Goal: Task Accomplishment & Management: Use online tool/utility

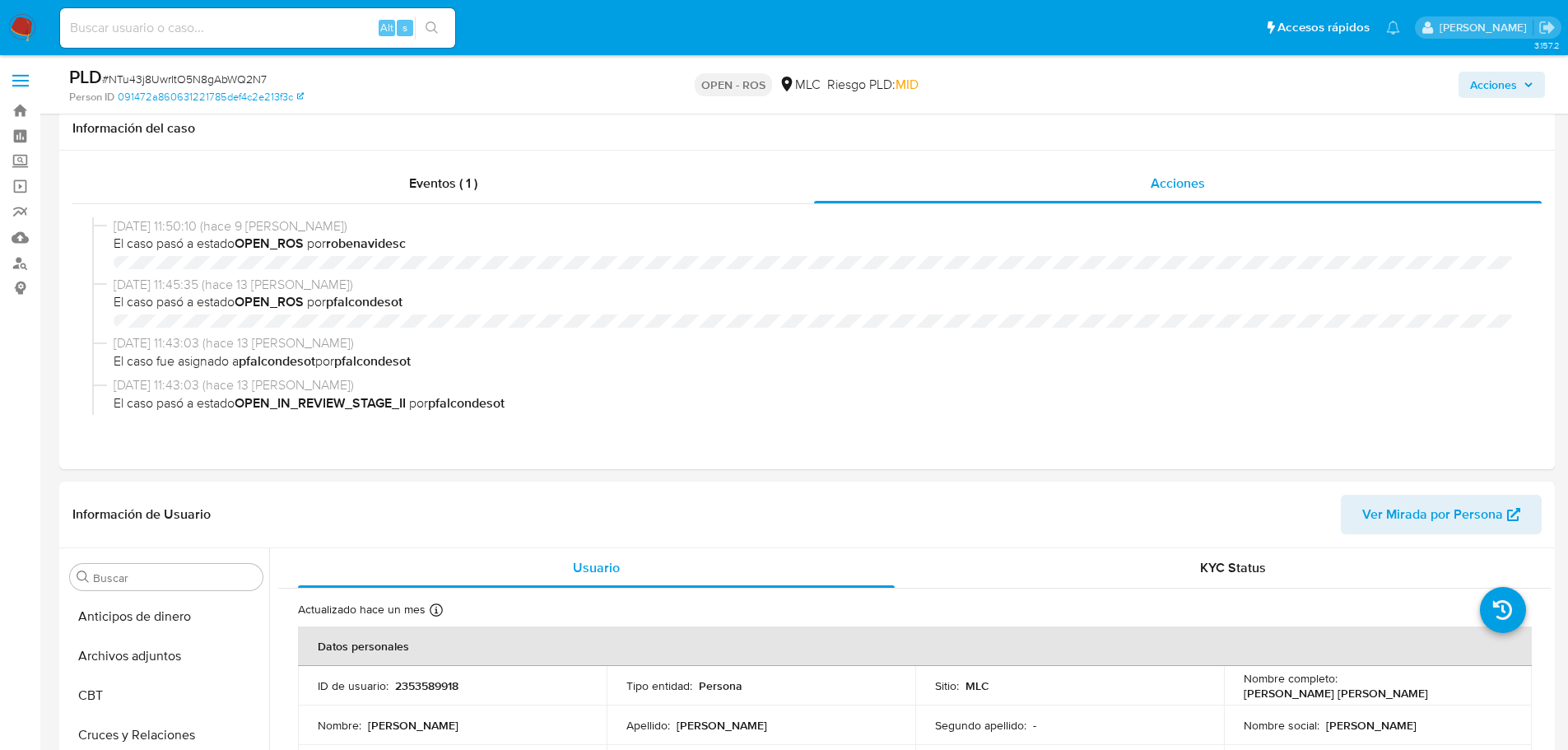
select select "10"
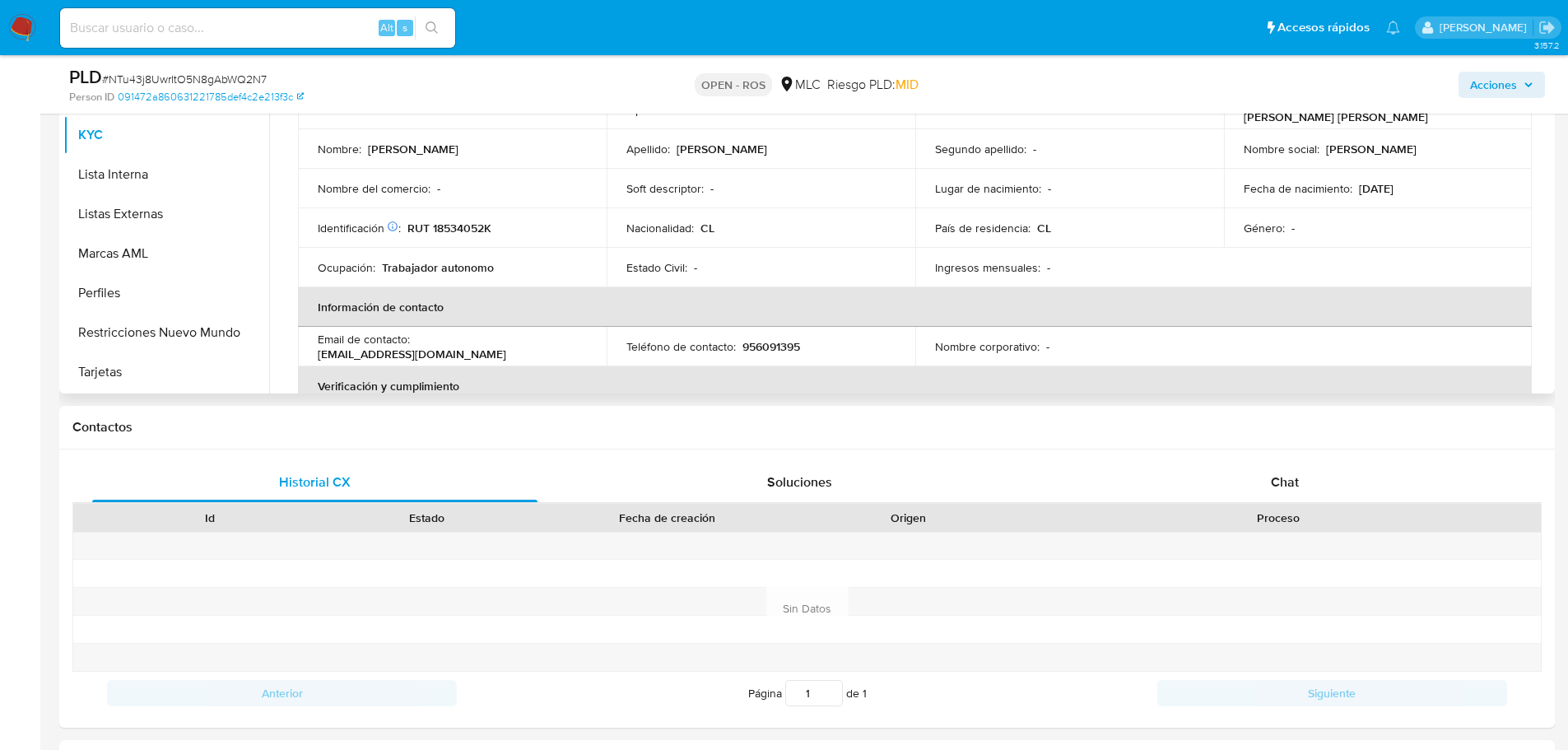
scroll to position [411, 0]
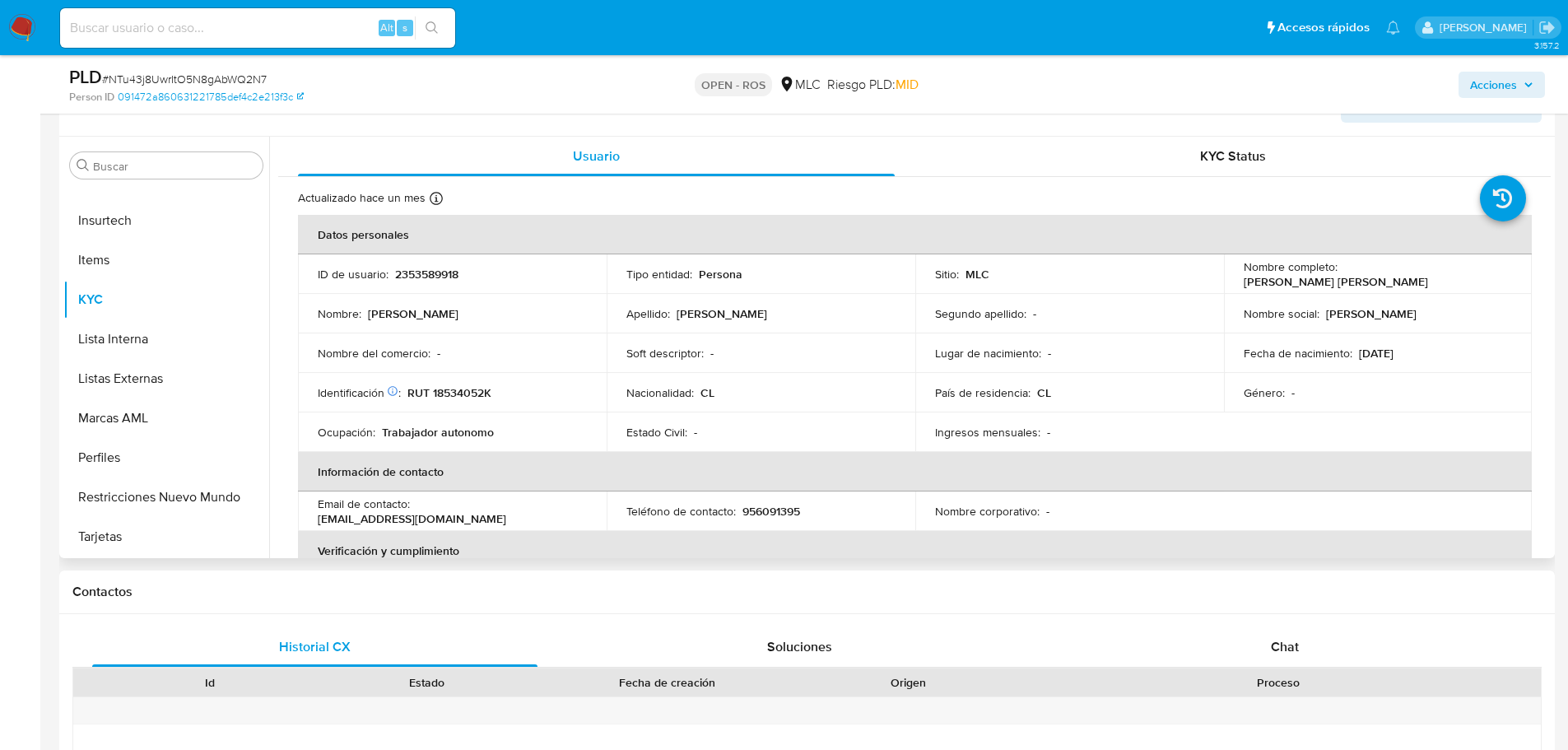
click at [1302, 280] on p "[PERSON_NAME] [PERSON_NAME]" at bounding box center [1336, 281] width 185 height 15
copy div "Nombre completo : Rodolfo Valente Ignacio Rodríguez Osorio"
click at [1302, 280] on p "[PERSON_NAME] [PERSON_NAME]" at bounding box center [1336, 281] width 185 height 15
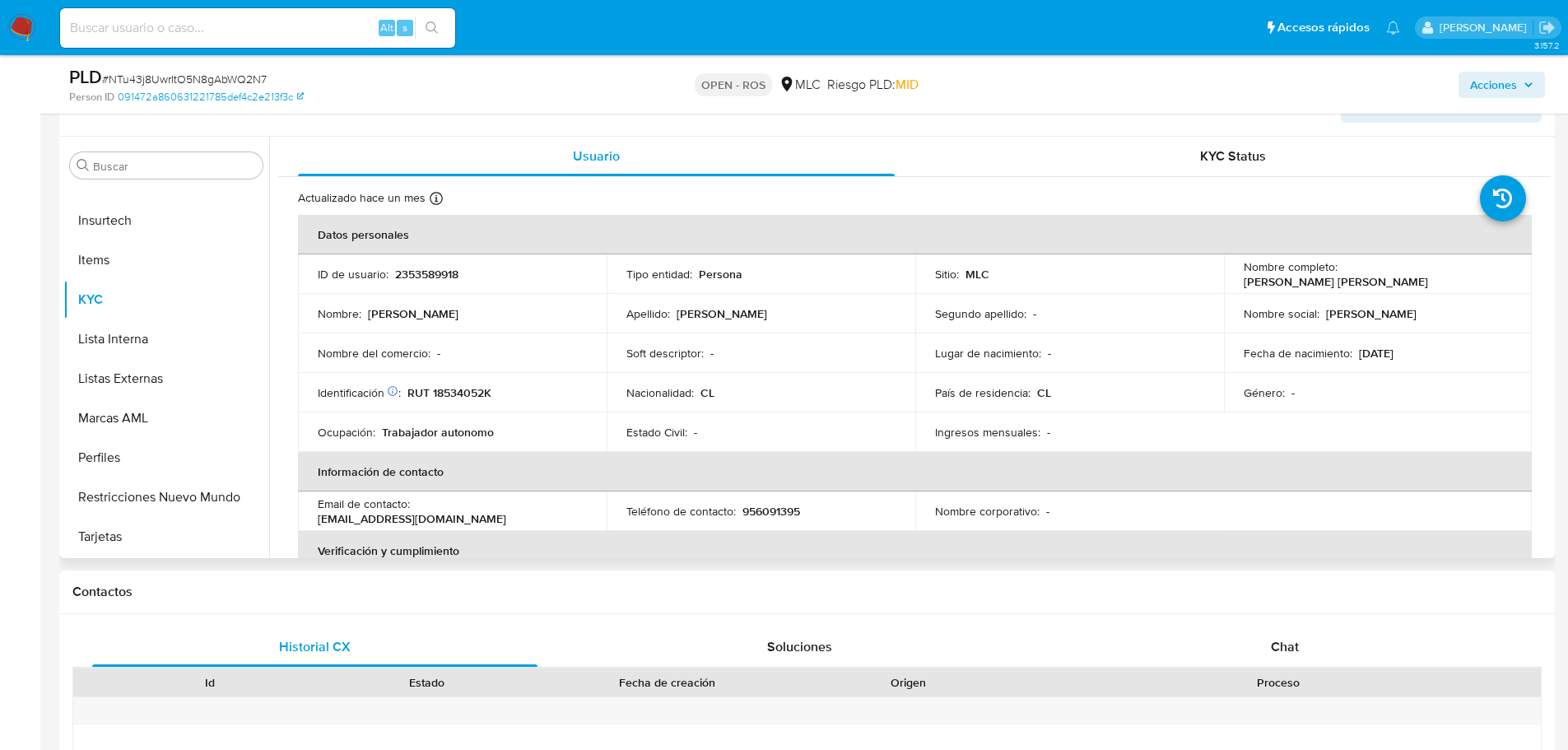
drag, startPoint x: 1239, startPoint y: 280, endPoint x: 1477, endPoint y: 280, distance: 238.0
click at [1477, 280] on div "Nombre completo : Rodolfo Valente Ignacio Rodríguez Osorio" at bounding box center [1378, 274] width 269 height 30
copy p "[PERSON_NAME] [PERSON_NAME]"
drag, startPoint x: 434, startPoint y: 396, endPoint x: 536, endPoint y: 392, distance: 102.1
click at [536, 392] on div "Identificación Nº de serie: 524230900 : RUT 18534052K" at bounding box center [452, 392] width 269 height 15
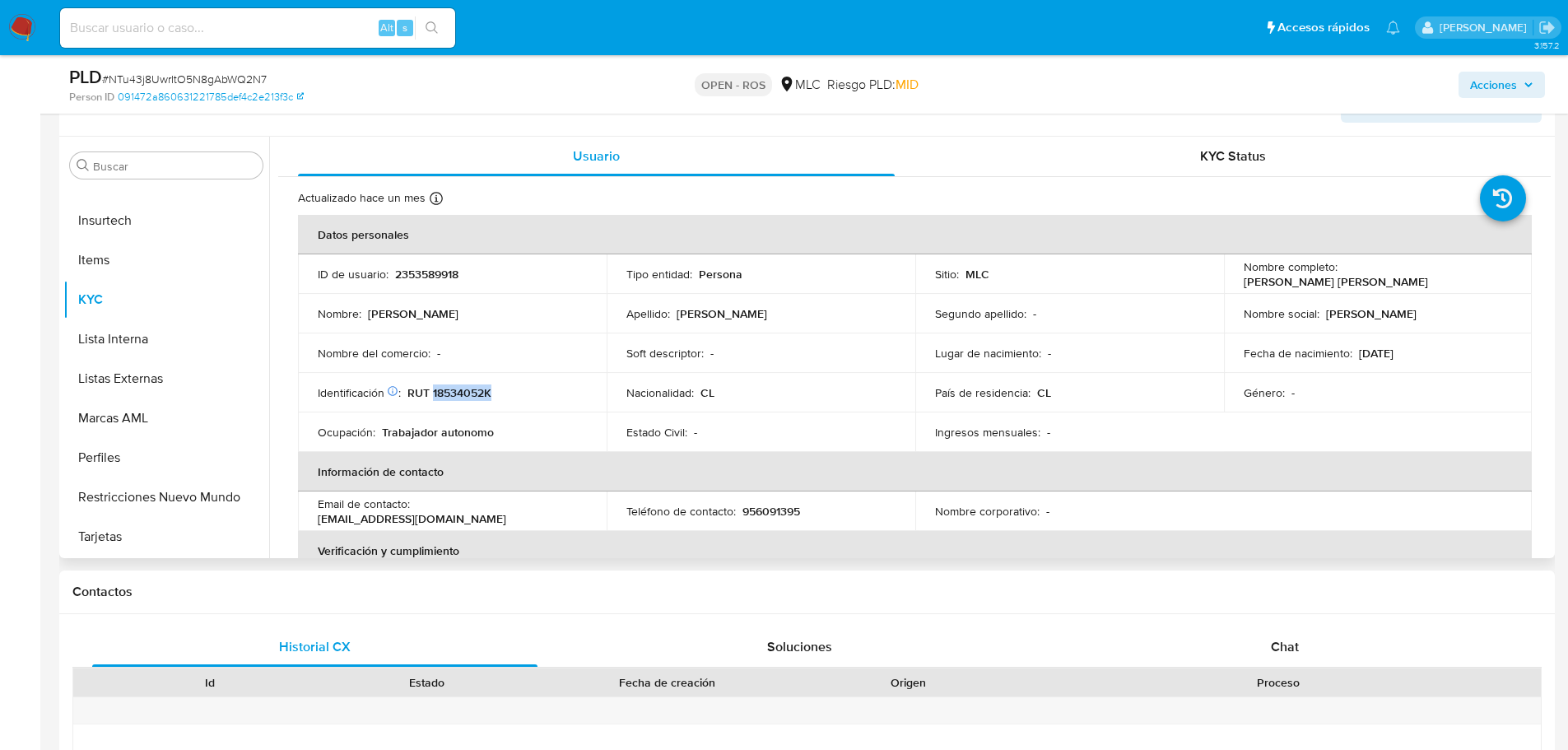
copy p "18534052K"
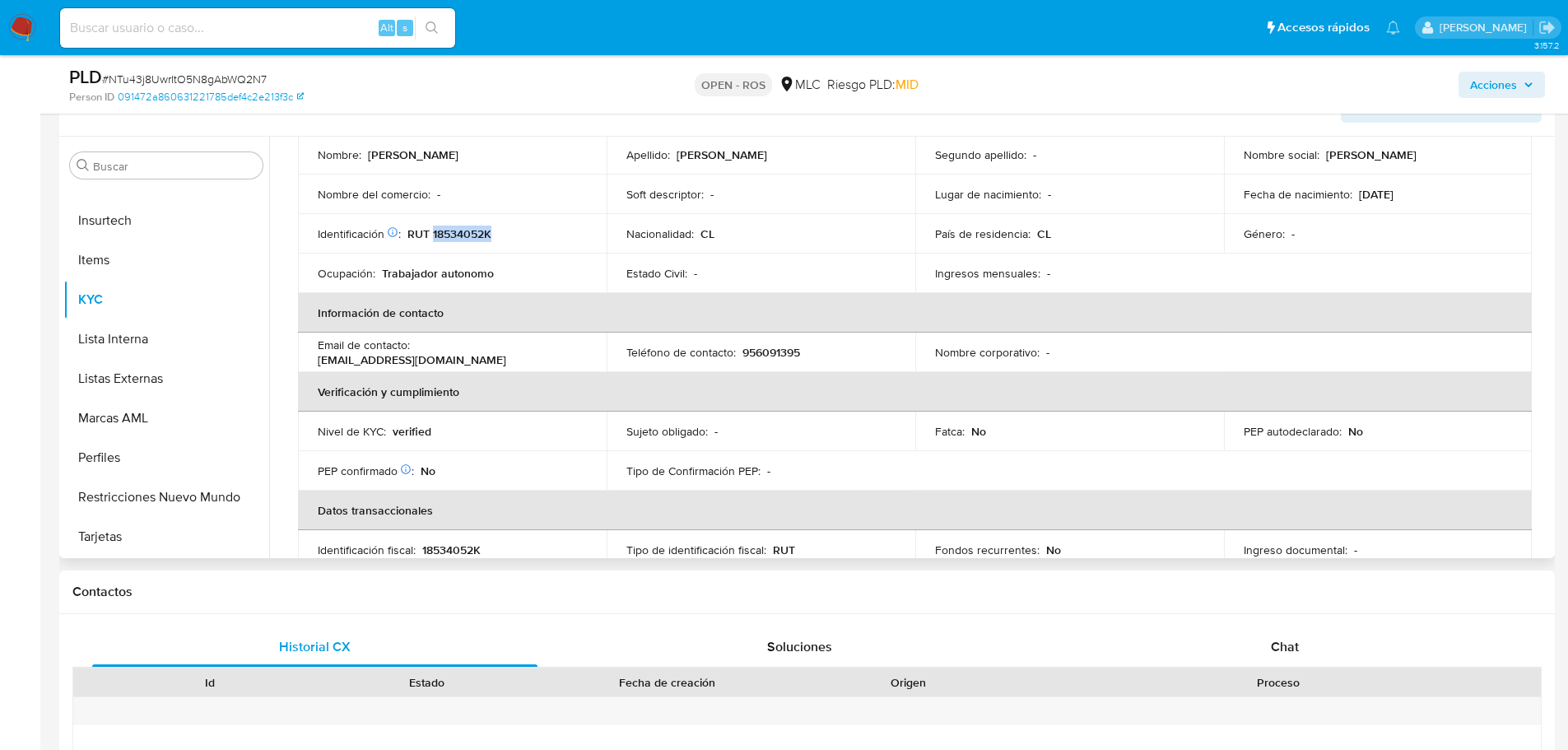
scroll to position [69, 0]
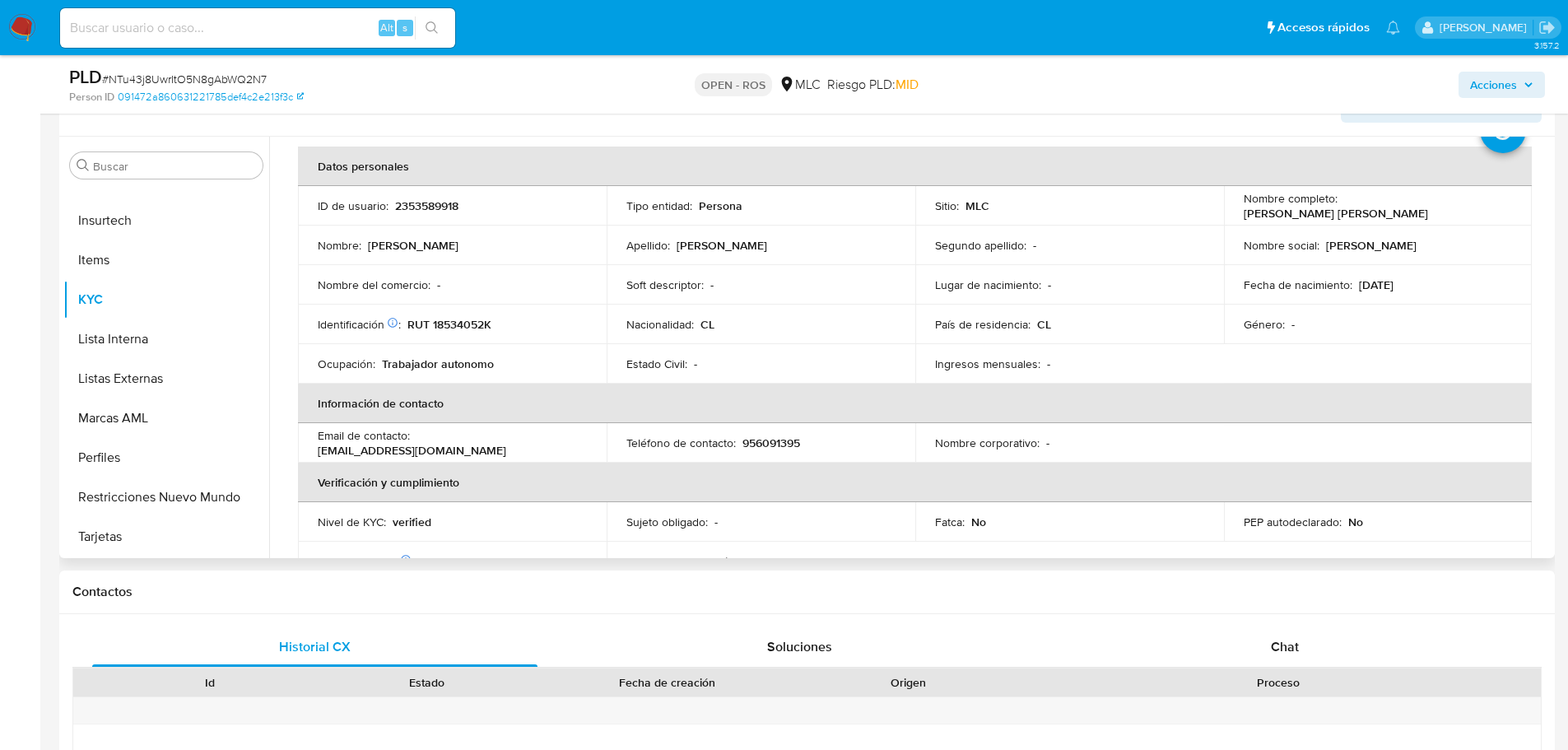
click at [762, 441] on p "956091395" at bounding box center [772, 442] width 58 height 15
copy p "956091395"
drag, startPoint x: 418, startPoint y: 442, endPoint x: 541, endPoint y: 433, distance: 123.3
click at [541, 433] on td "Email de contacto : wv685100@gmail.com" at bounding box center [452, 442] width 309 height 40
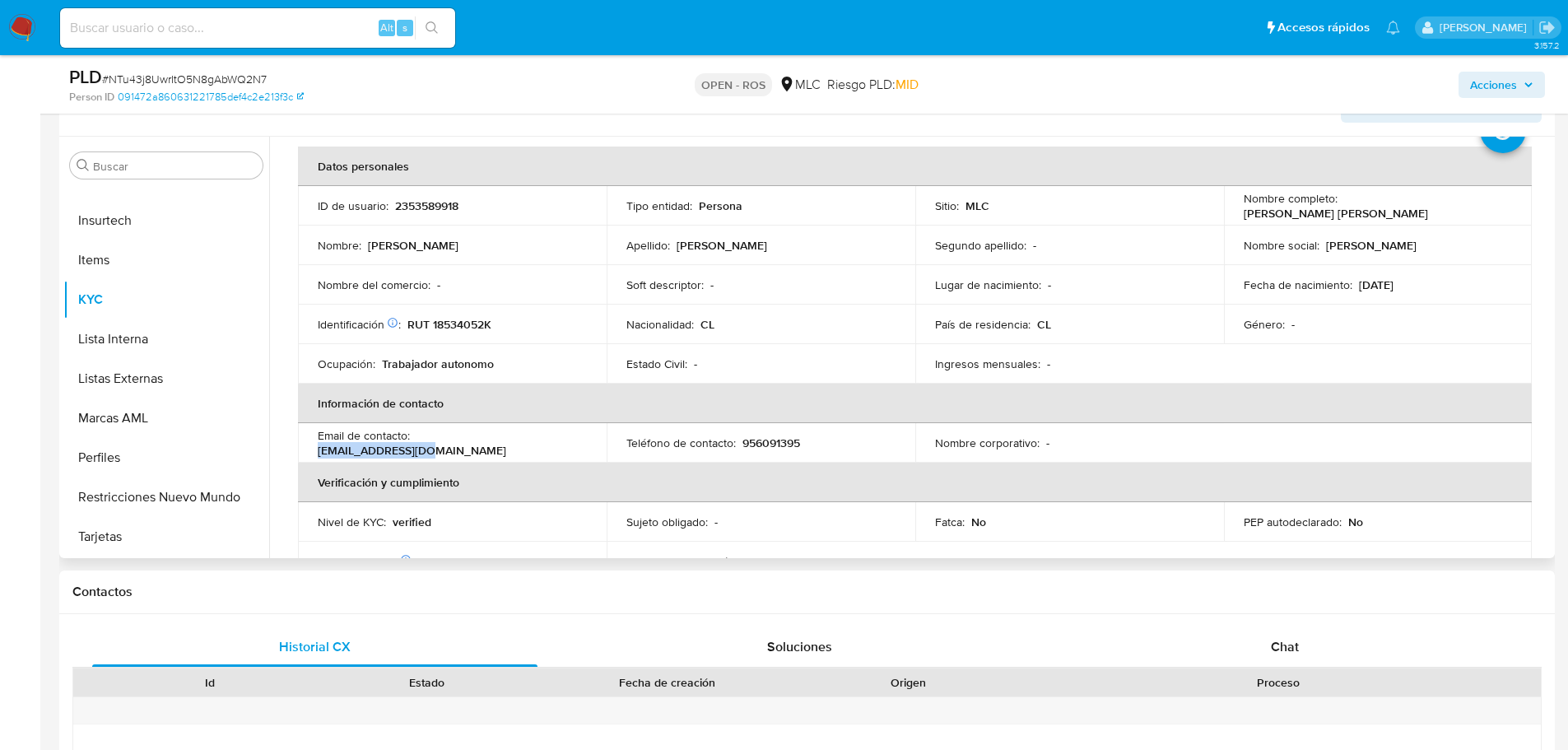
copy p "[EMAIL_ADDRESS][DOMAIN_NAME]"
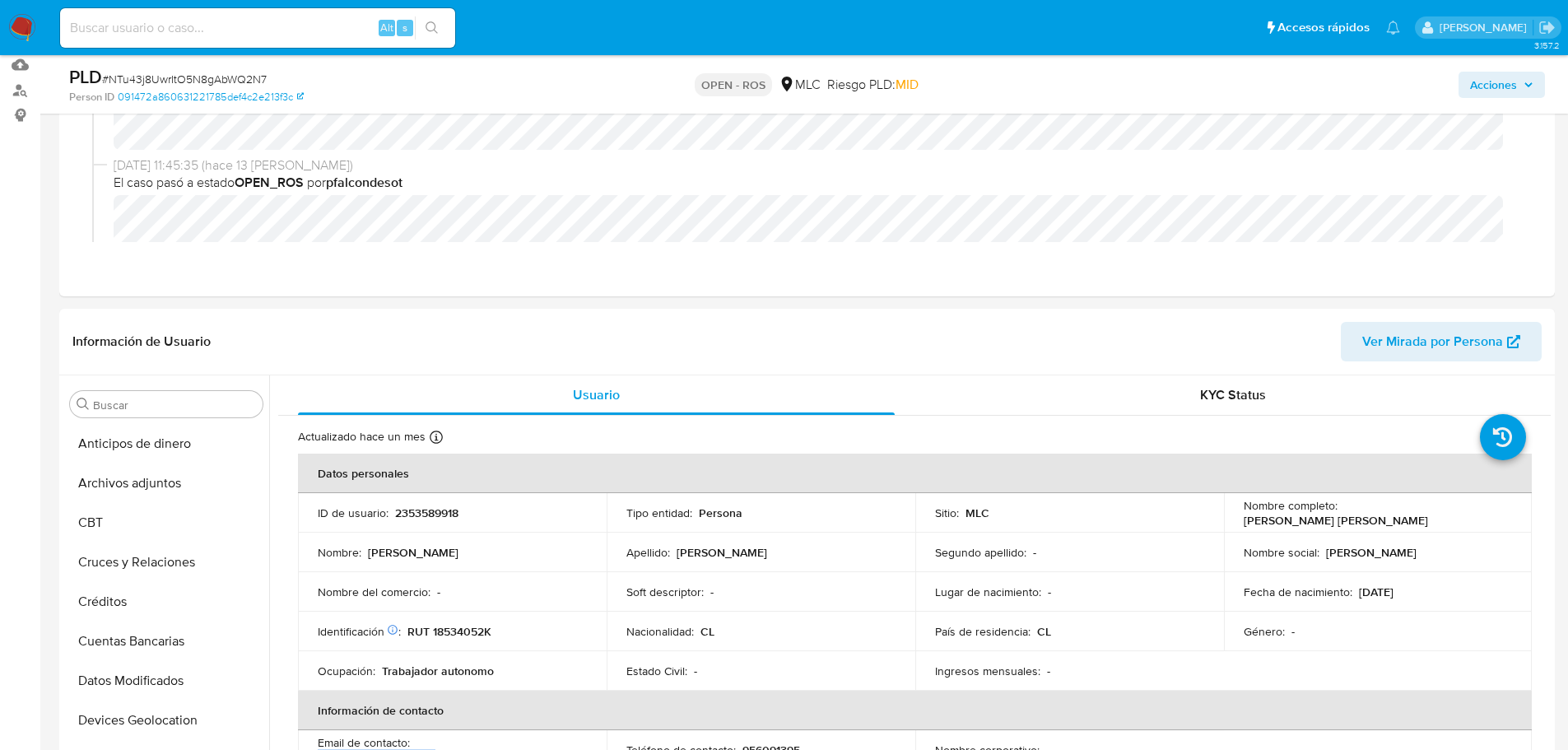
scroll to position [83, 0]
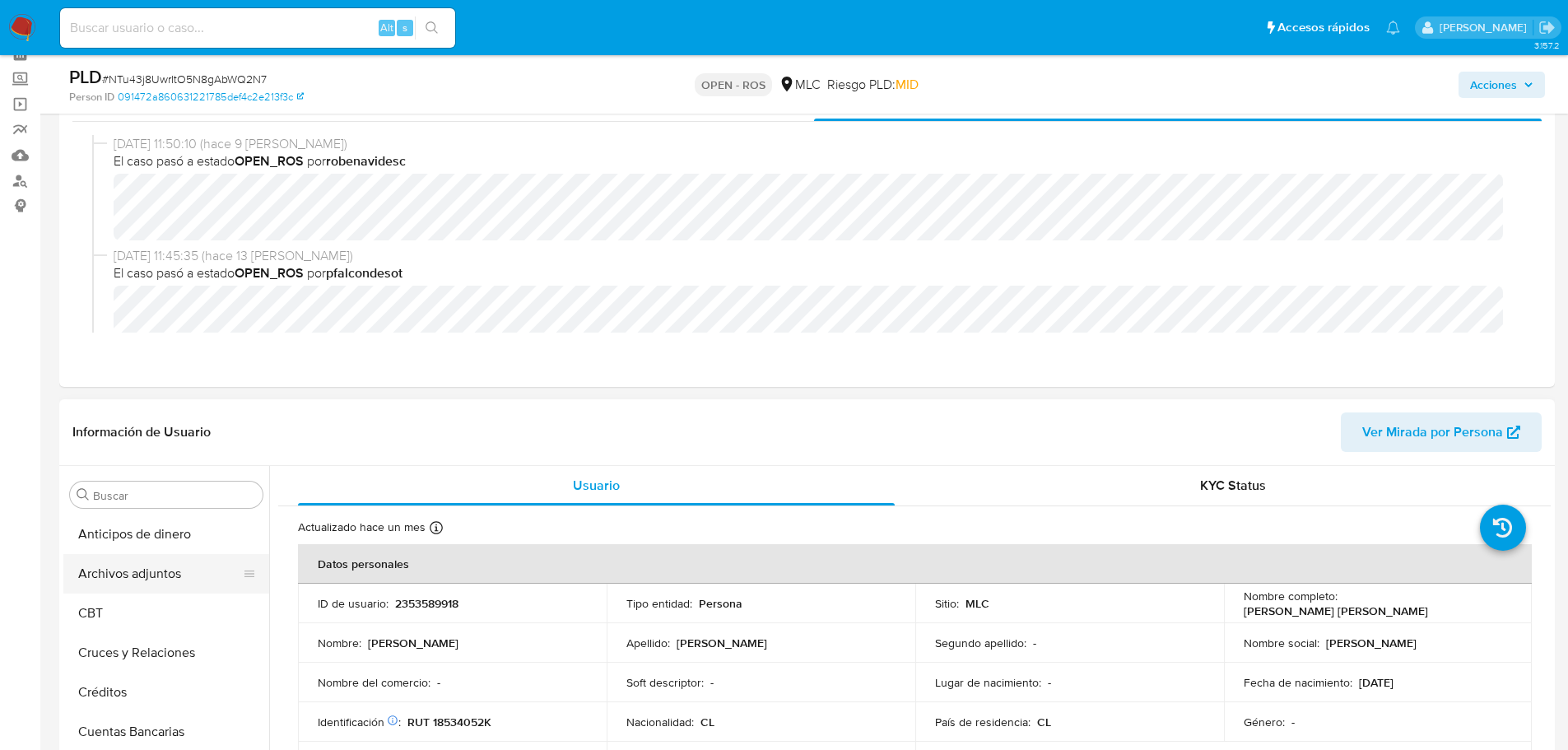
click at [153, 577] on button "Archivos adjuntos" at bounding box center [159, 573] width 192 height 40
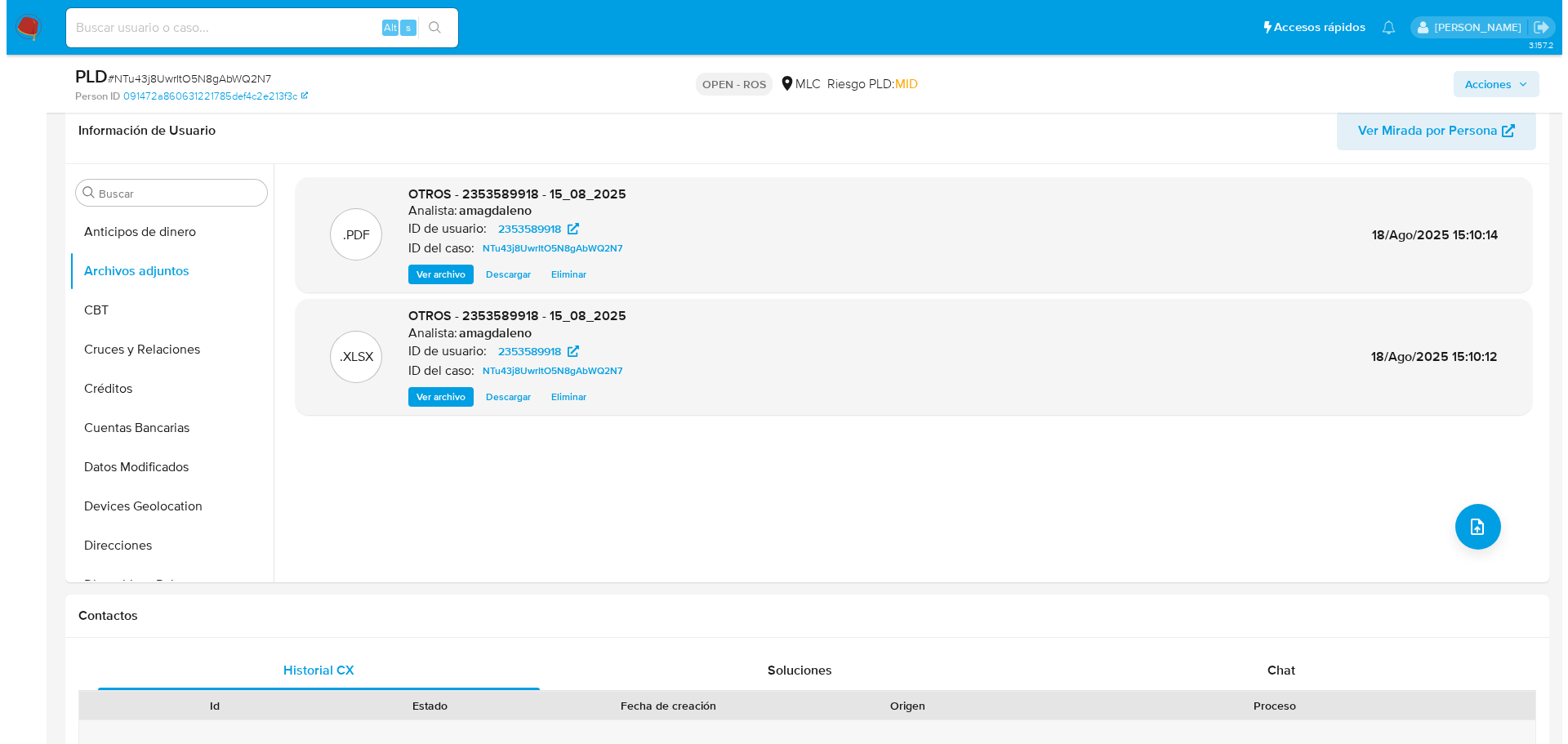
scroll to position [367, 0]
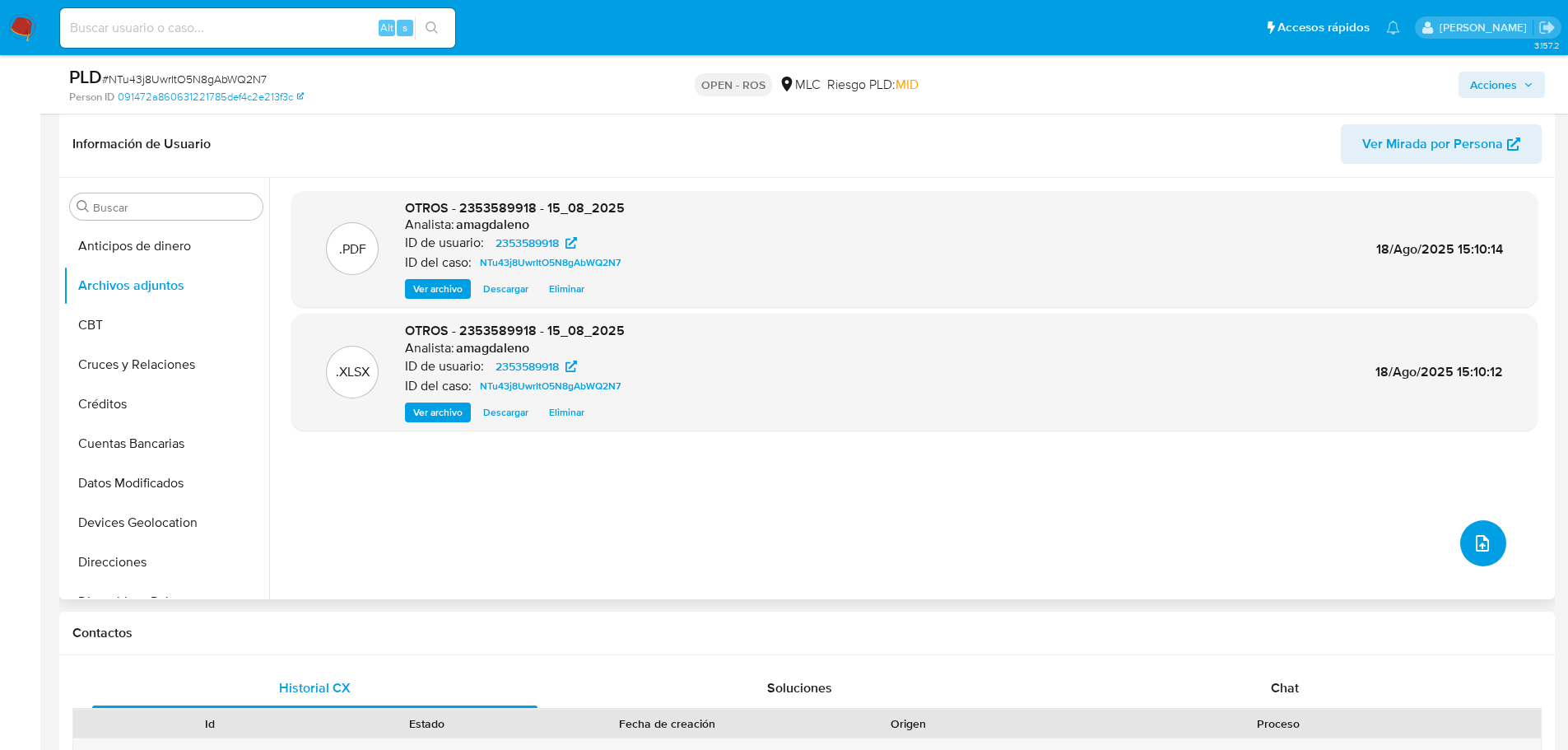
click at [1491, 550] on button "upload-file" at bounding box center [1483, 543] width 46 height 46
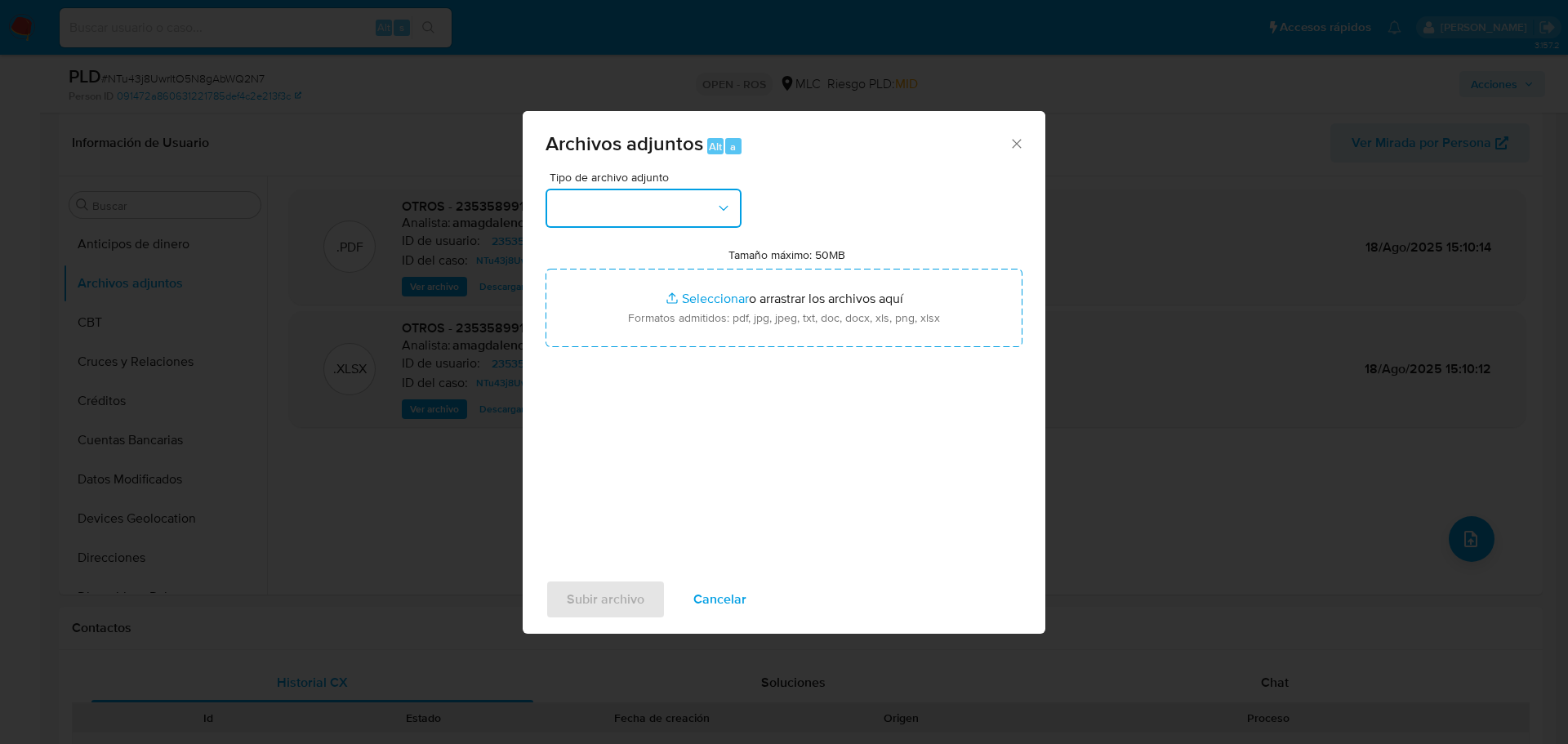
click at [577, 212] on button "button" at bounding box center [644, 208] width 196 height 39
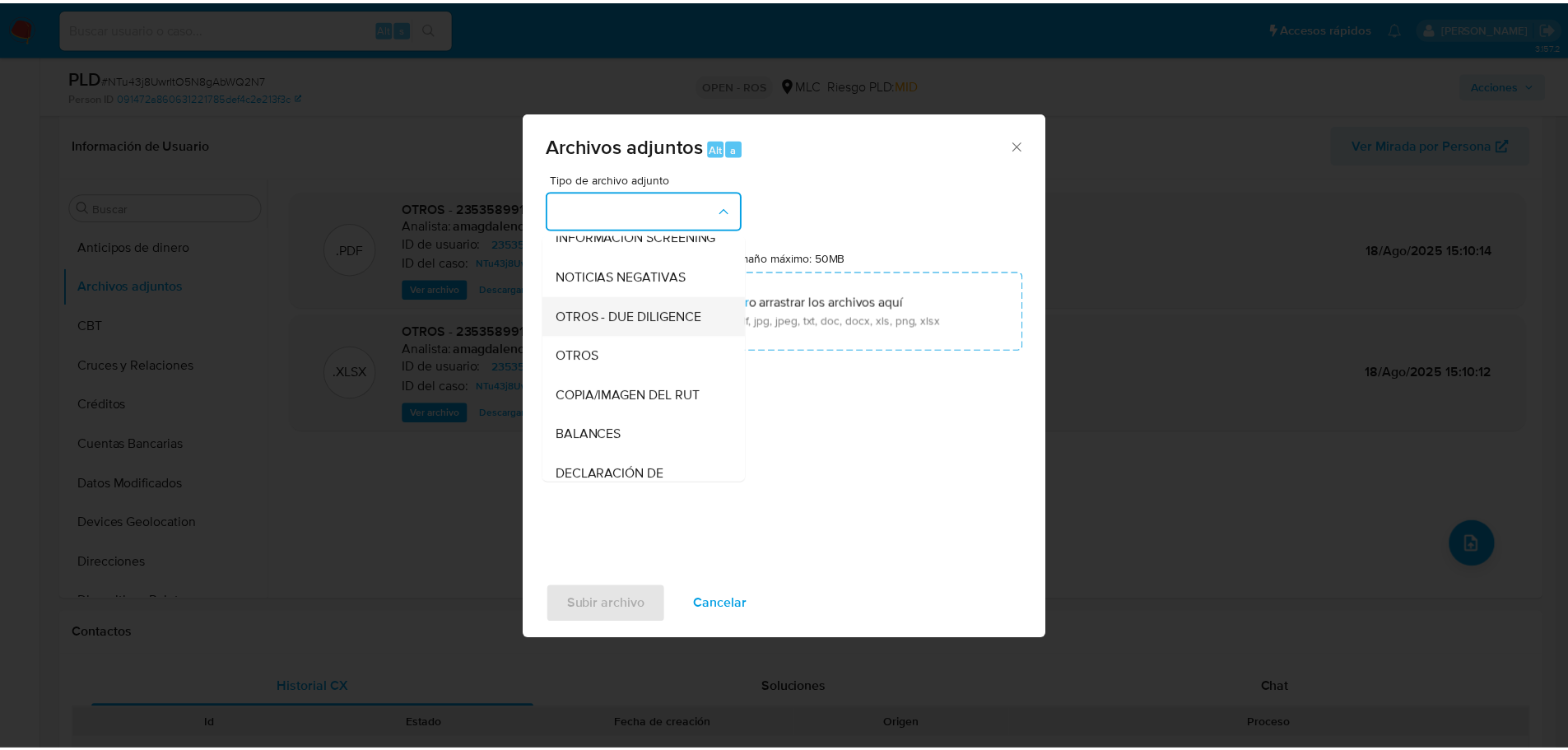
scroll to position [175, 0]
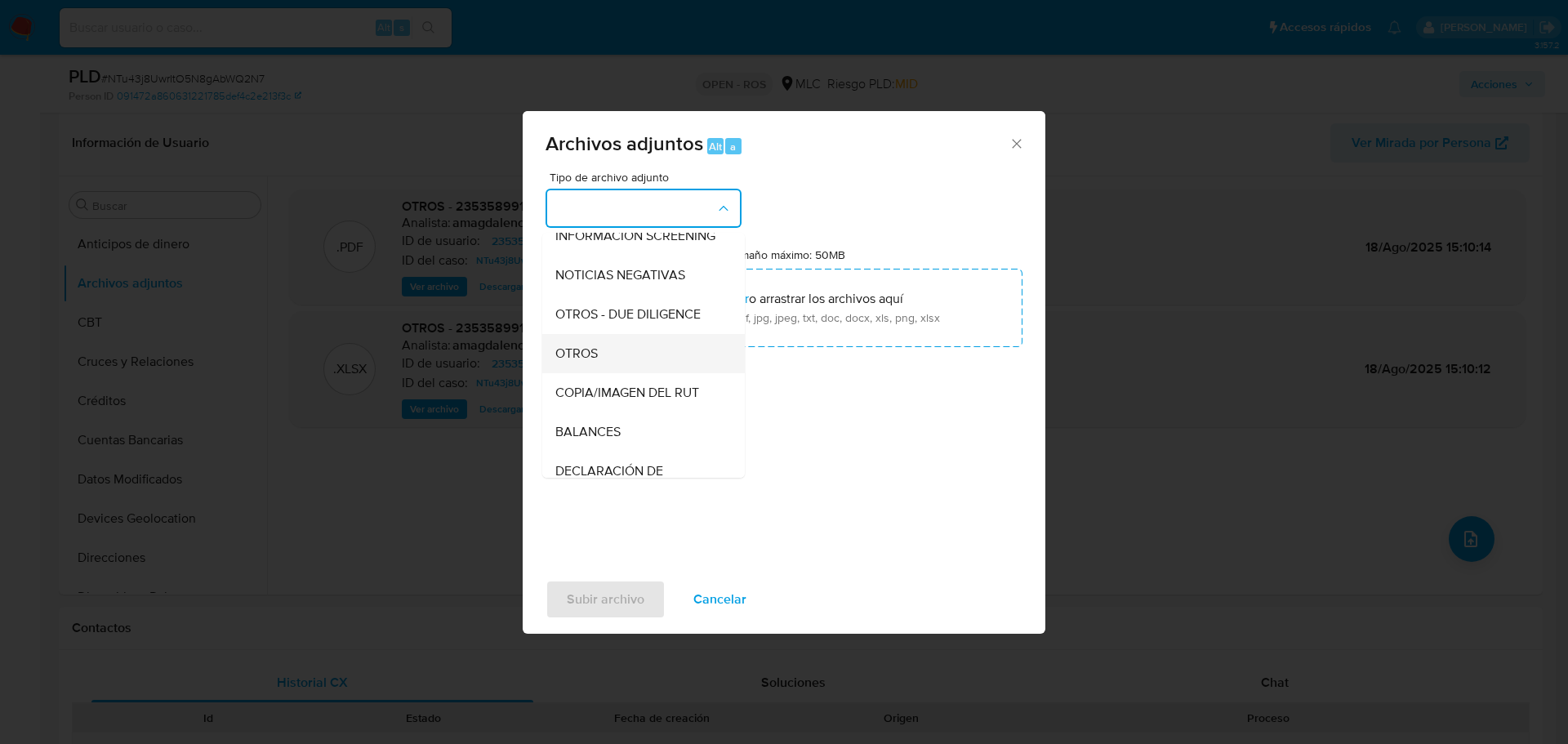
click at [631, 359] on div "OTROS" at bounding box center [638, 353] width 167 height 39
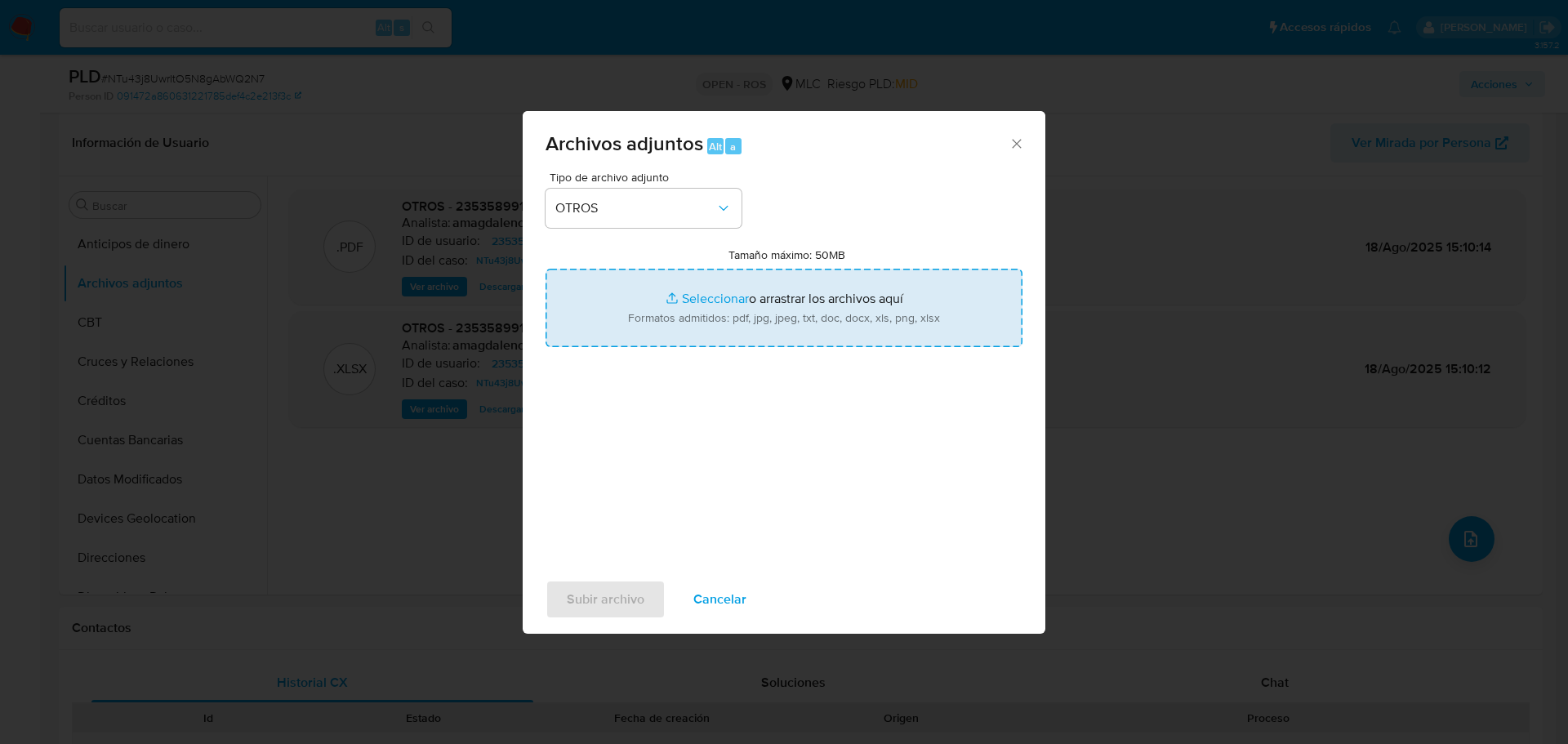
click at [712, 294] on input "Tamaño máximo: 50MB Seleccionar archivos" at bounding box center [784, 308] width 477 height 78
type input "C:\fakepath\Certificado UAF ROS #1246.pdf"
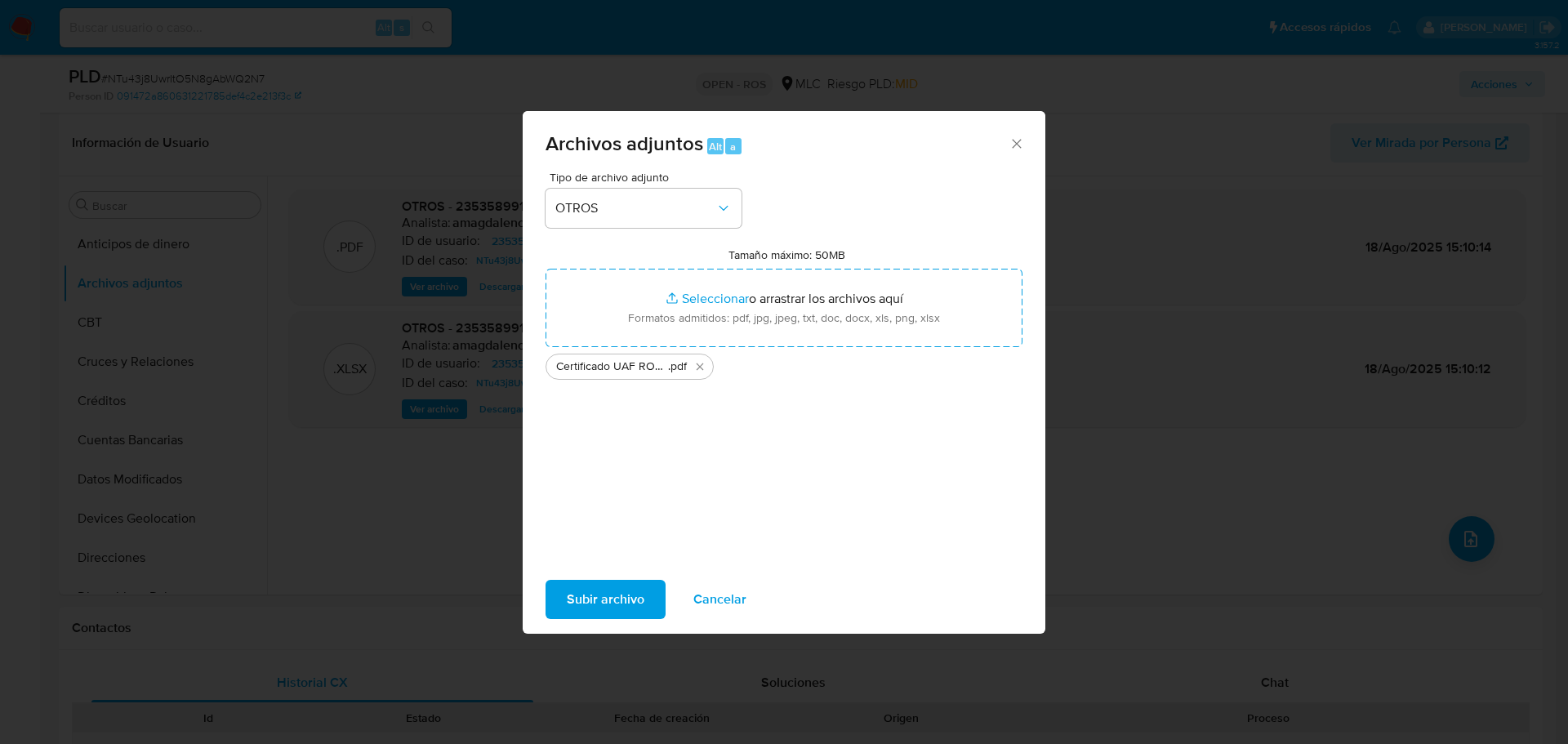
click at [612, 601] on span "Subir archivo" at bounding box center [605, 599] width 78 height 36
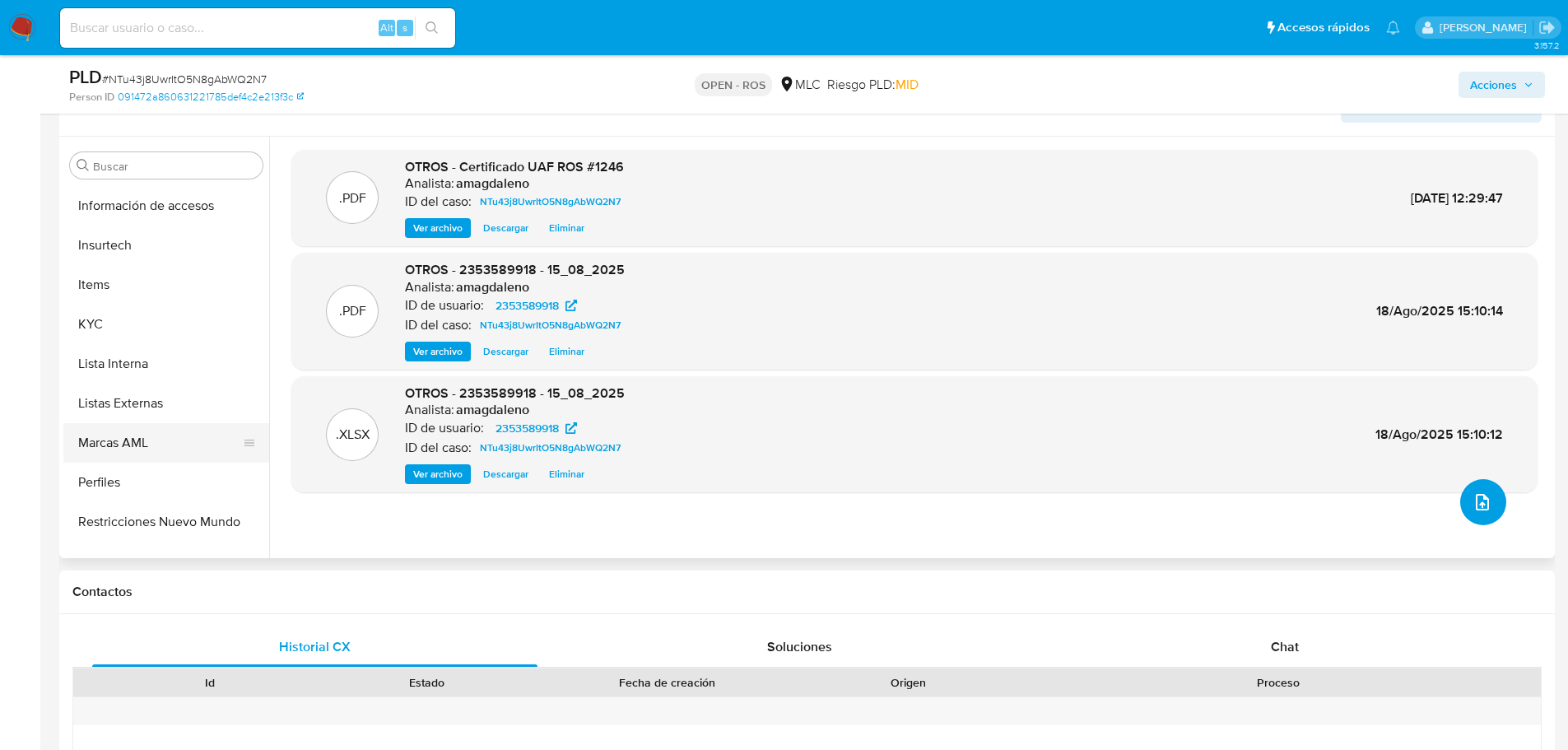
scroll to position [695, 0]
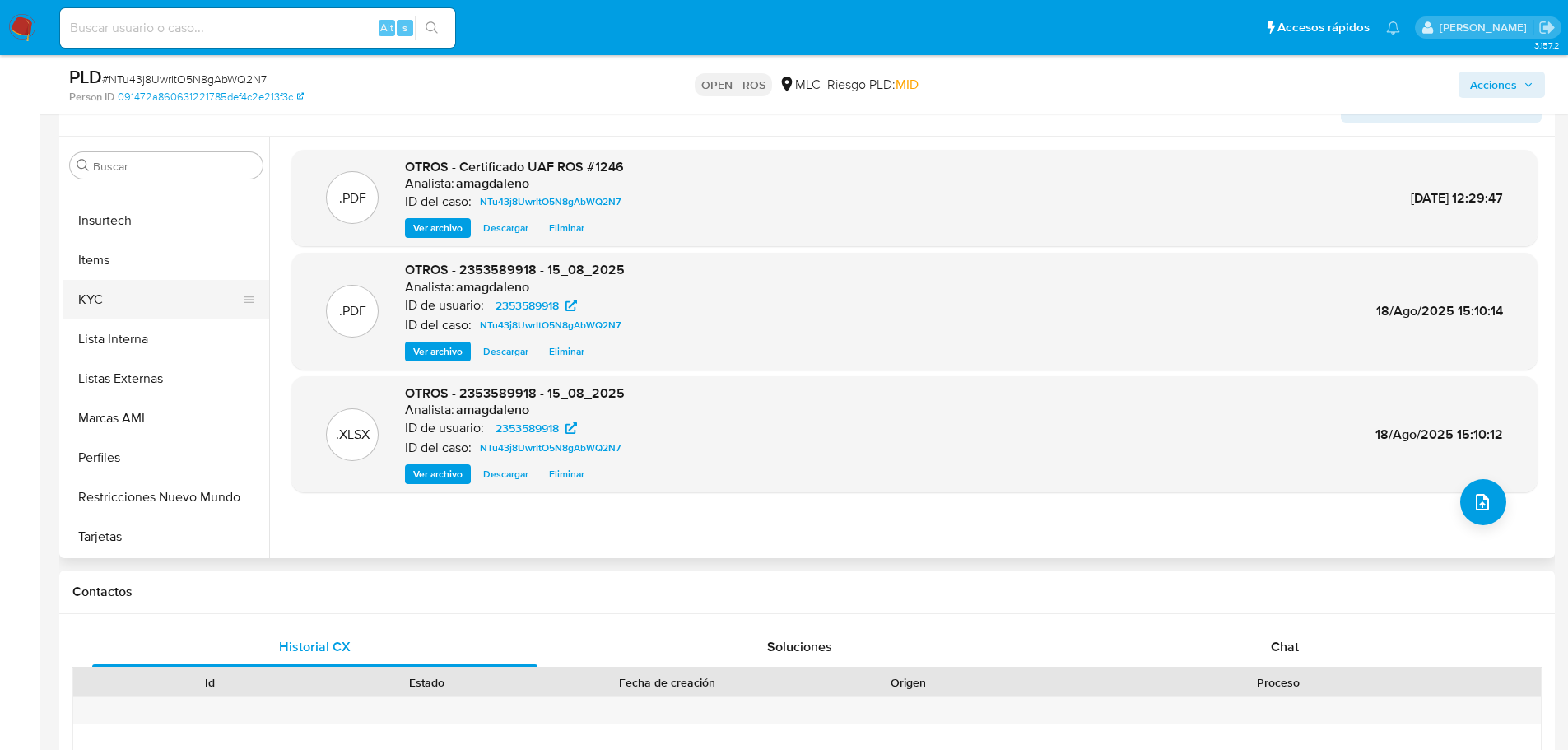
click at [162, 306] on button "KYC" at bounding box center [159, 299] width 192 height 40
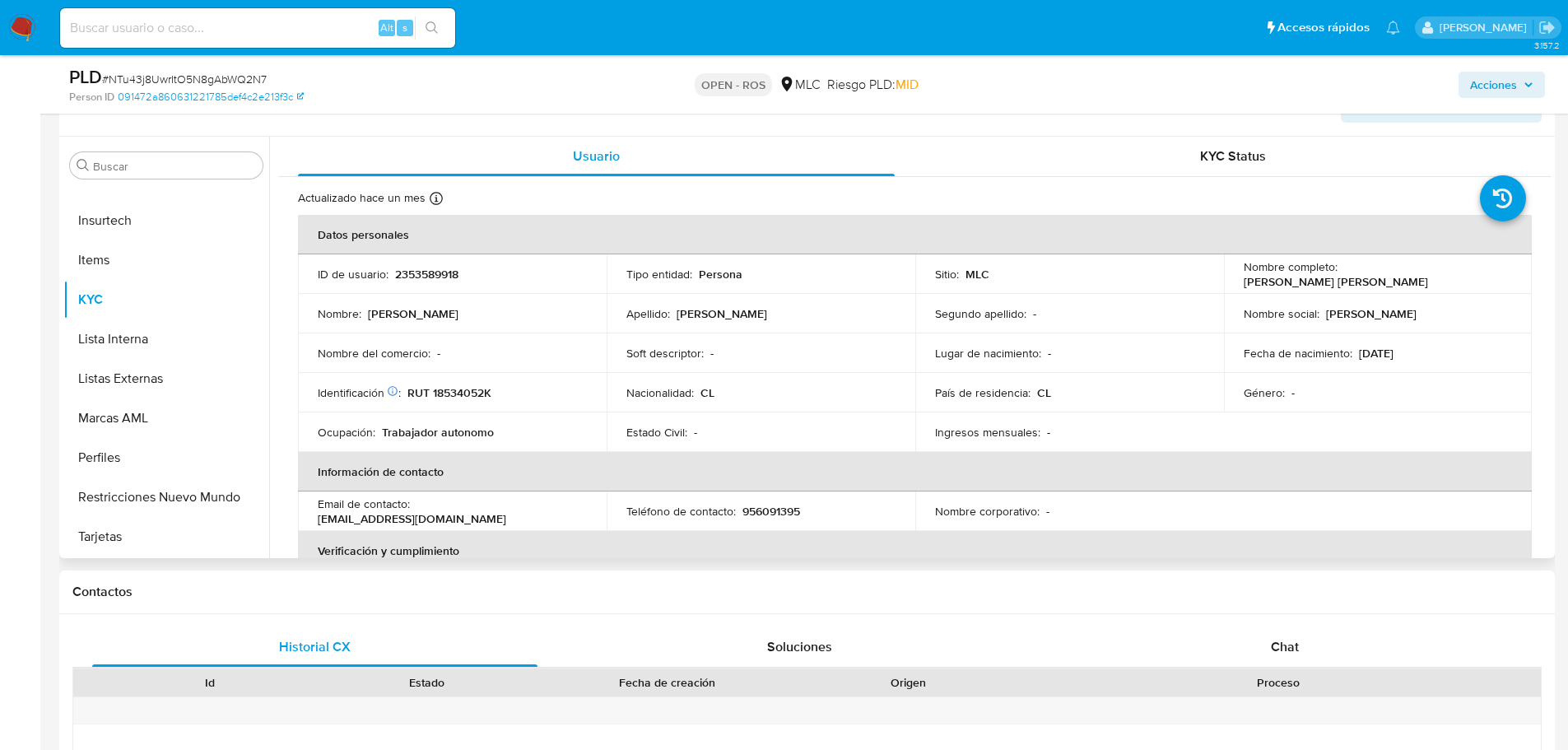
click at [439, 394] on p "RUT 18534052K" at bounding box center [450, 392] width 84 height 15
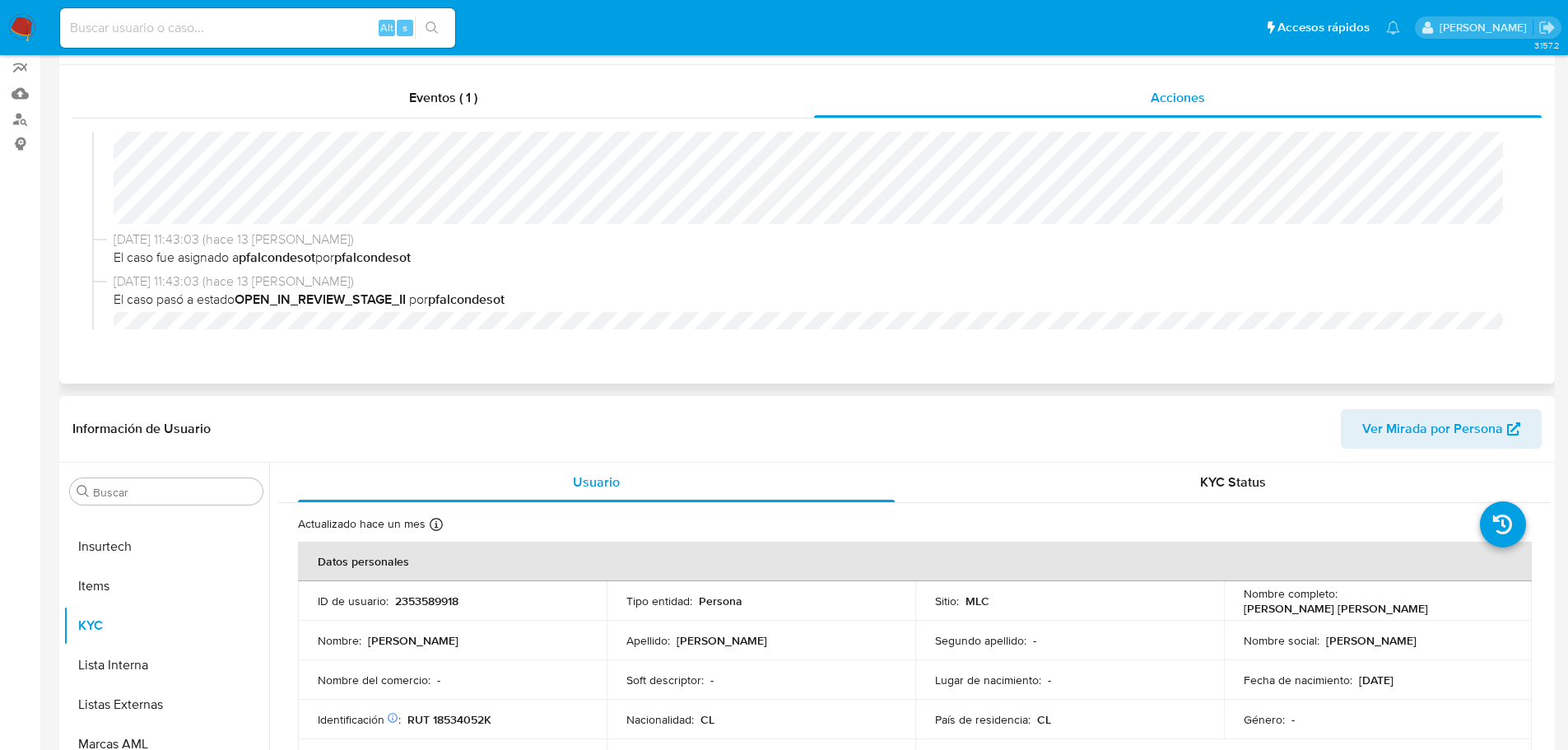
scroll to position [0, 0]
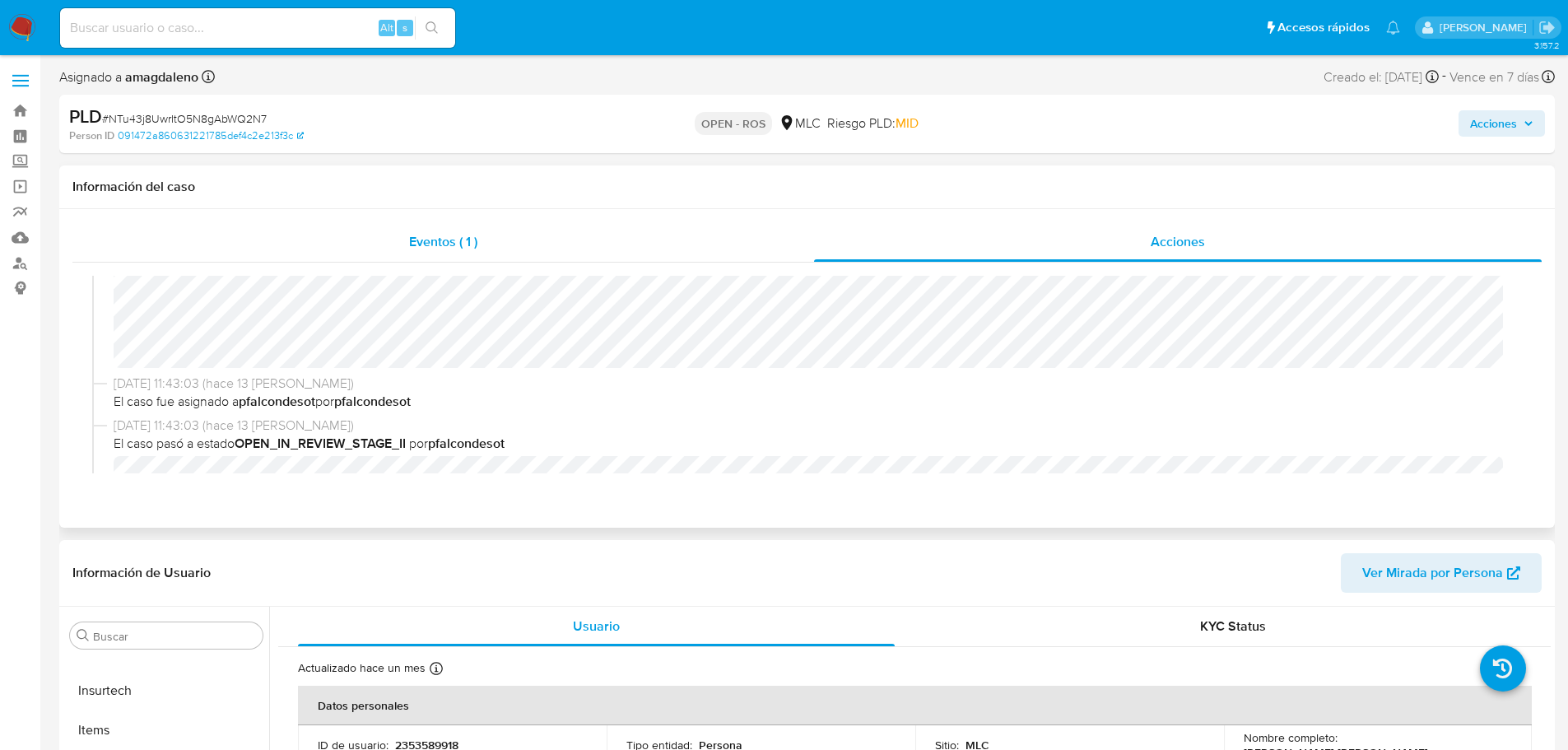
click at [647, 245] on div "Eventos ( 1 )" at bounding box center [443, 242] width 742 height 40
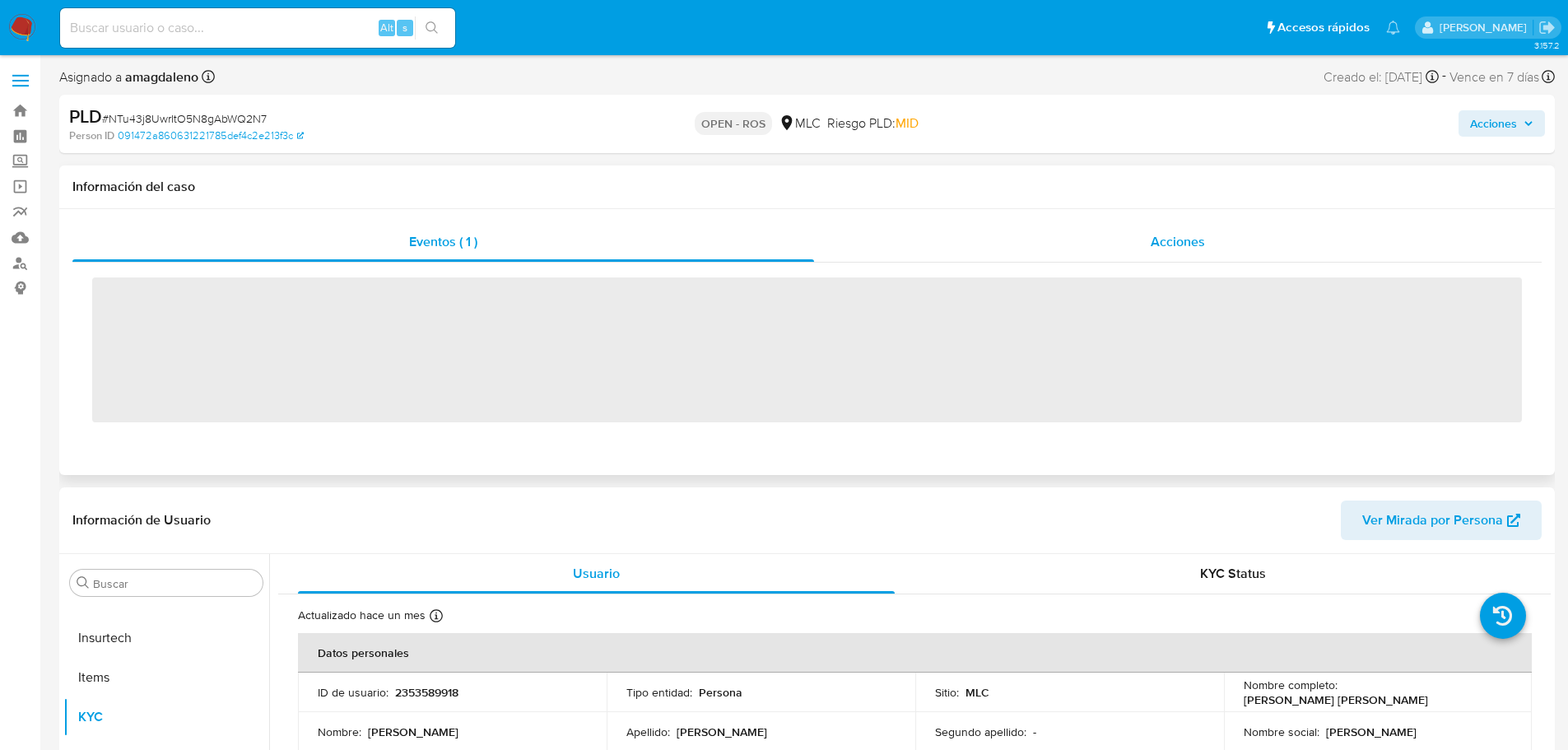
click at [925, 236] on div "Acciones" at bounding box center [1178, 242] width 728 height 40
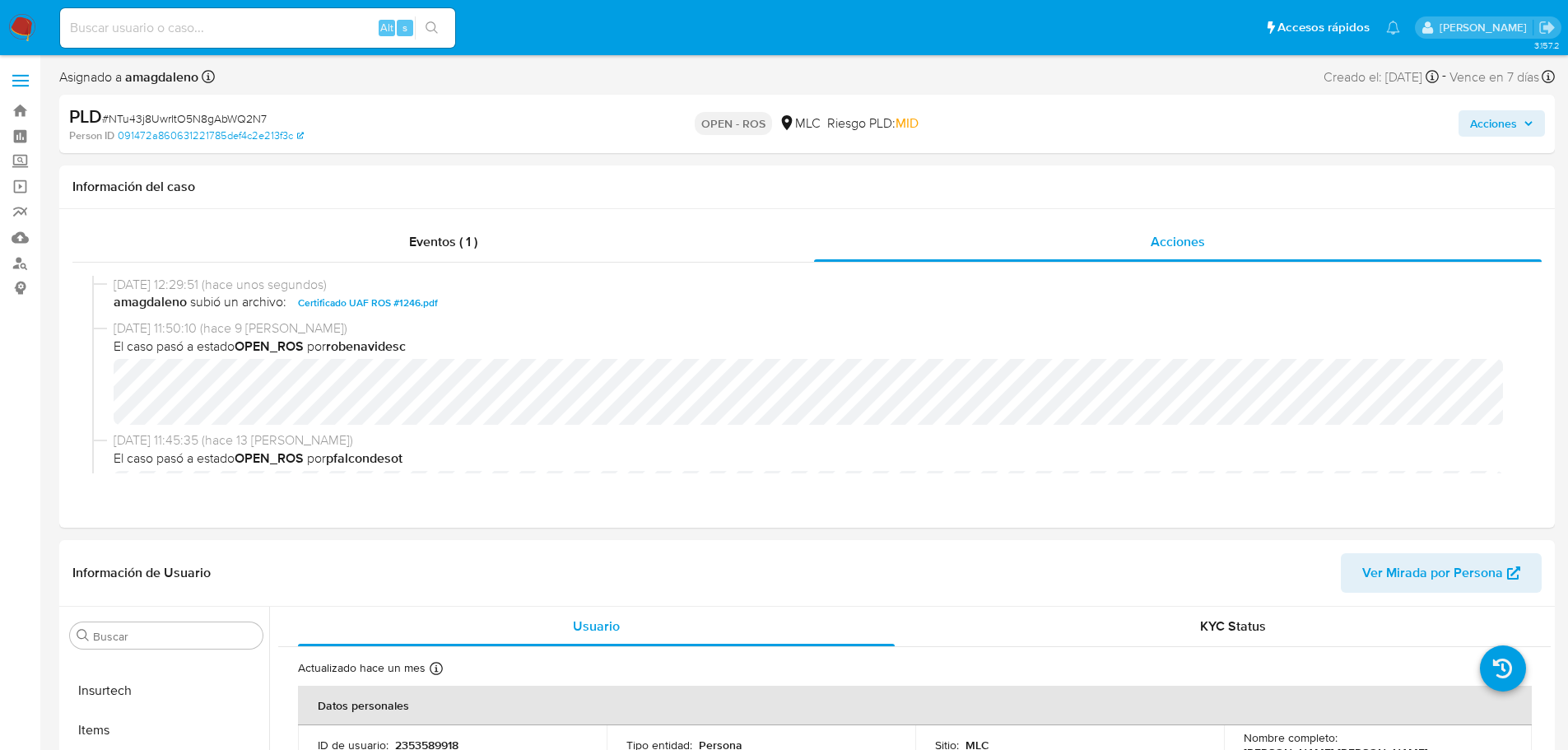
click at [1491, 131] on span "Acciones" at bounding box center [1492, 123] width 47 height 26
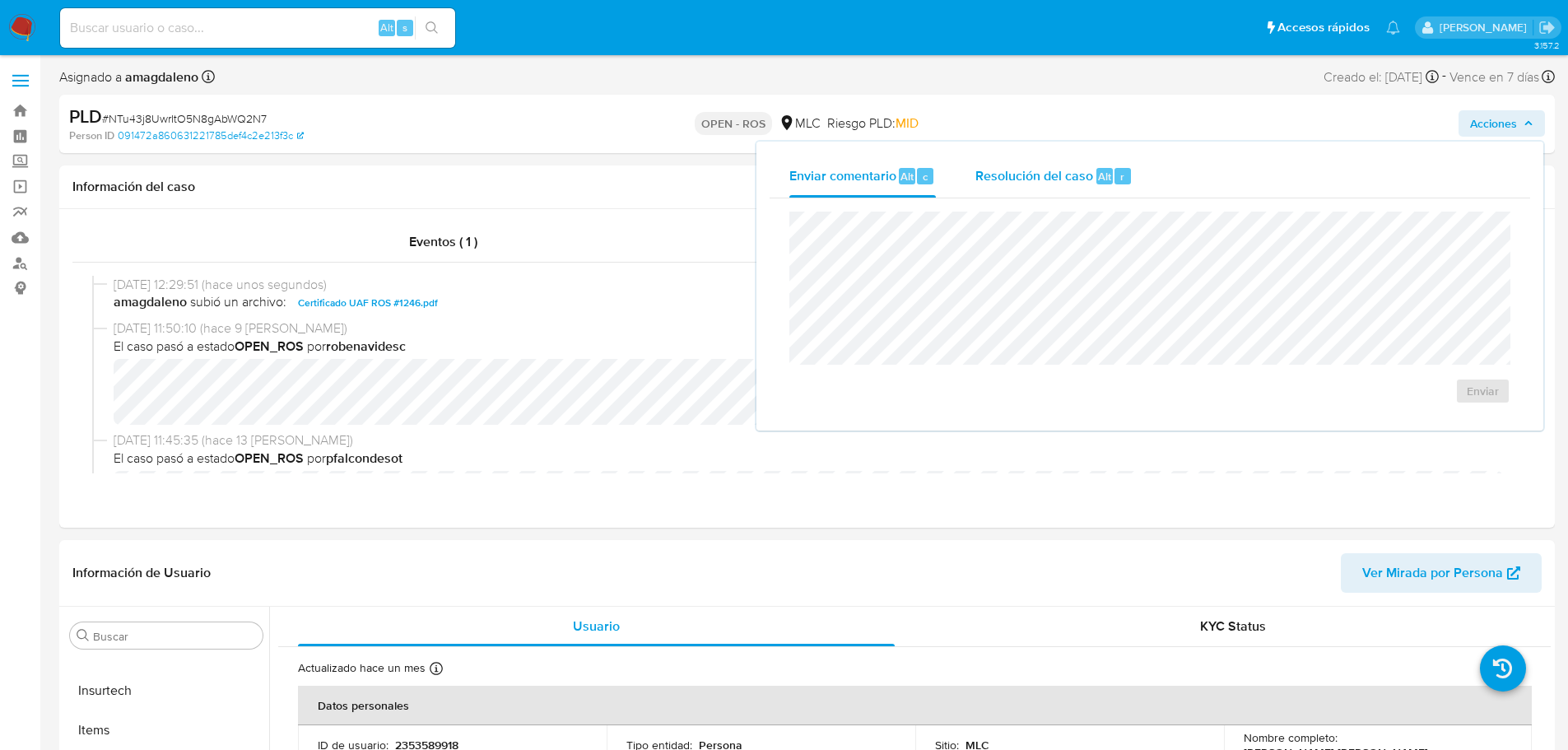
click at [1022, 179] on span "Resolución del caso" at bounding box center [1034, 176] width 118 height 19
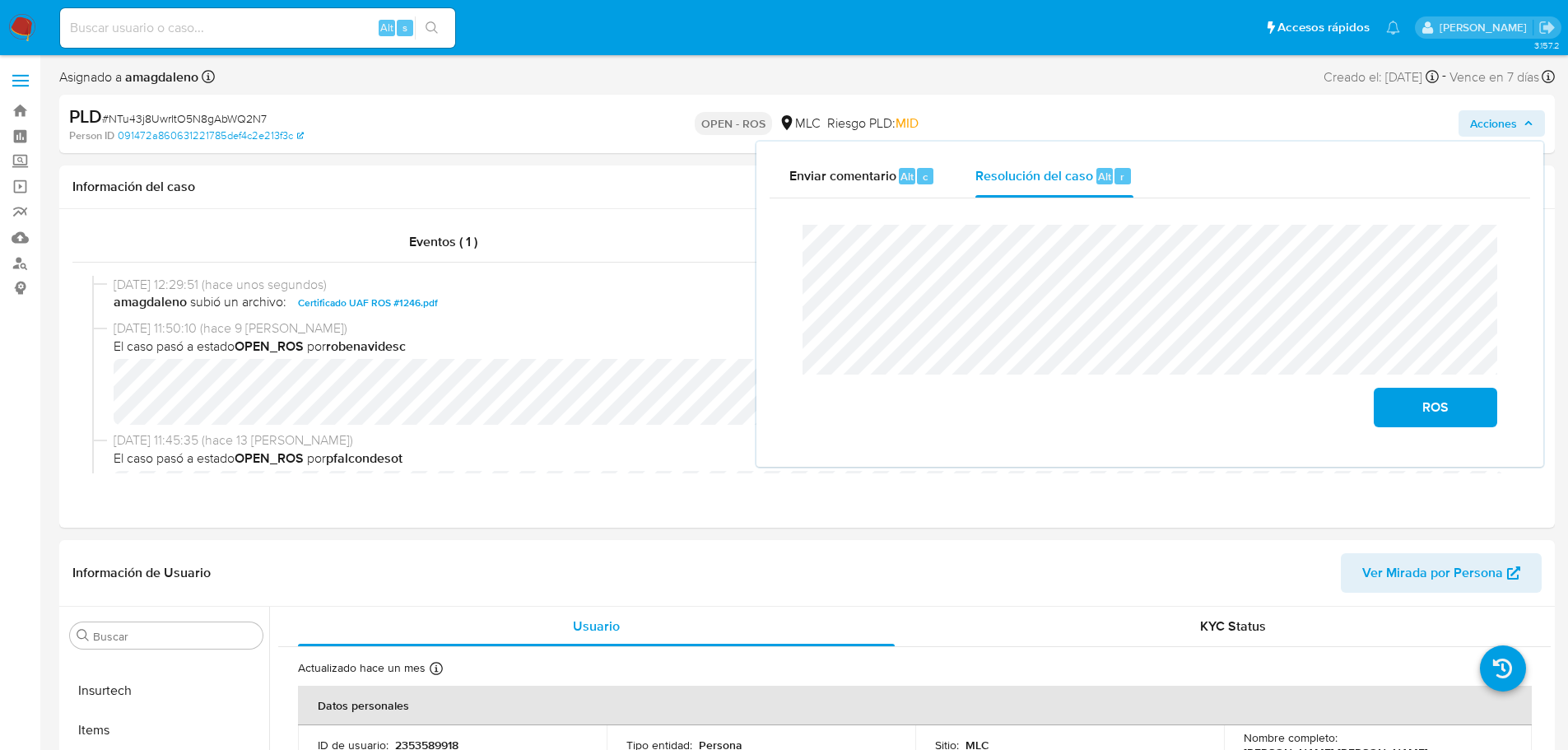
click at [0, 0] on lt-span "certi f icado" at bounding box center [0, 0] width 0 height 0
click at [1424, 407] on span "ROS" at bounding box center [1435, 407] width 81 height 36
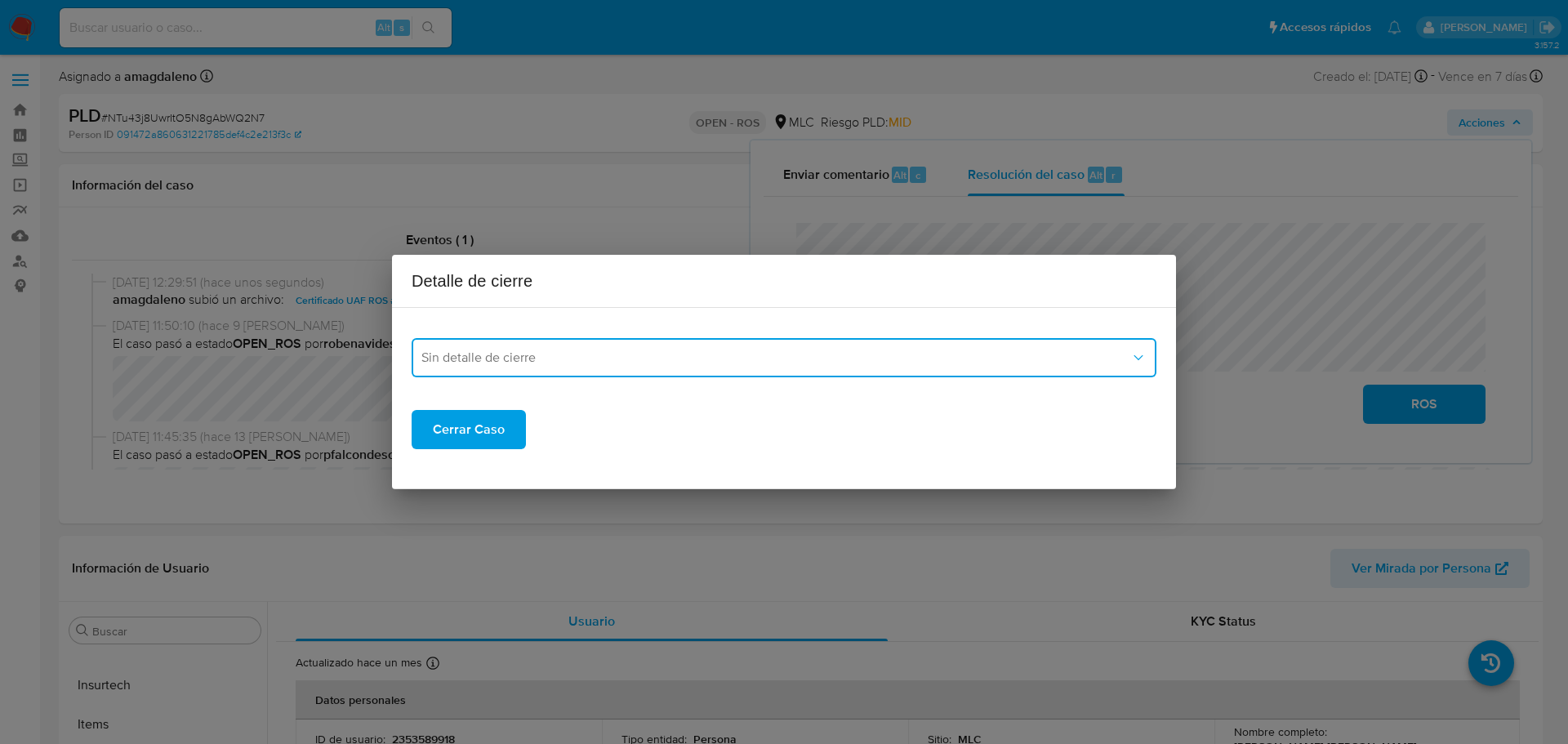
click at [571, 353] on span "Sin detalle de cierre" at bounding box center [775, 358] width 709 height 17
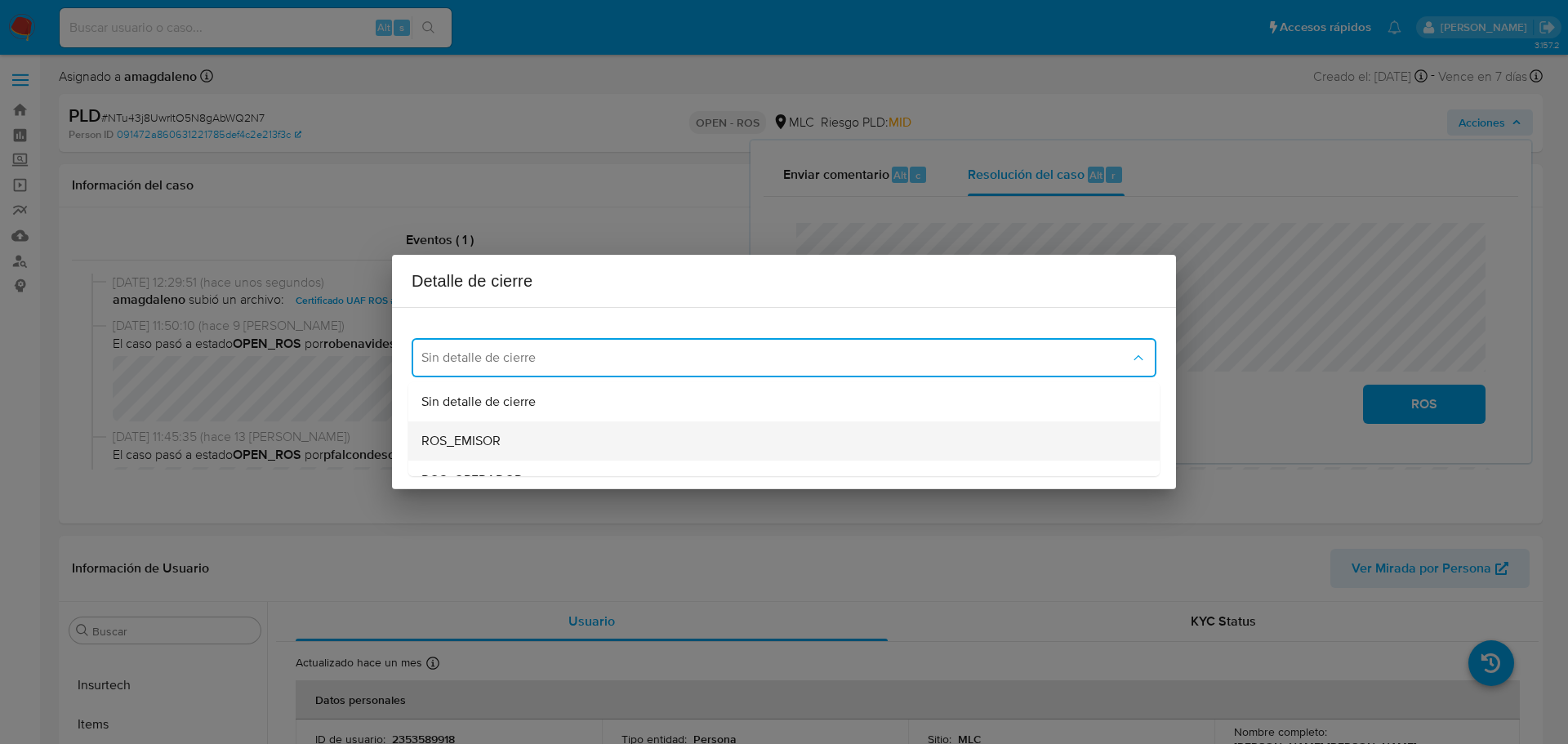
click at [533, 437] on div "ROS_EMISOR" at bounding box center [784, 440] width 726 height 39
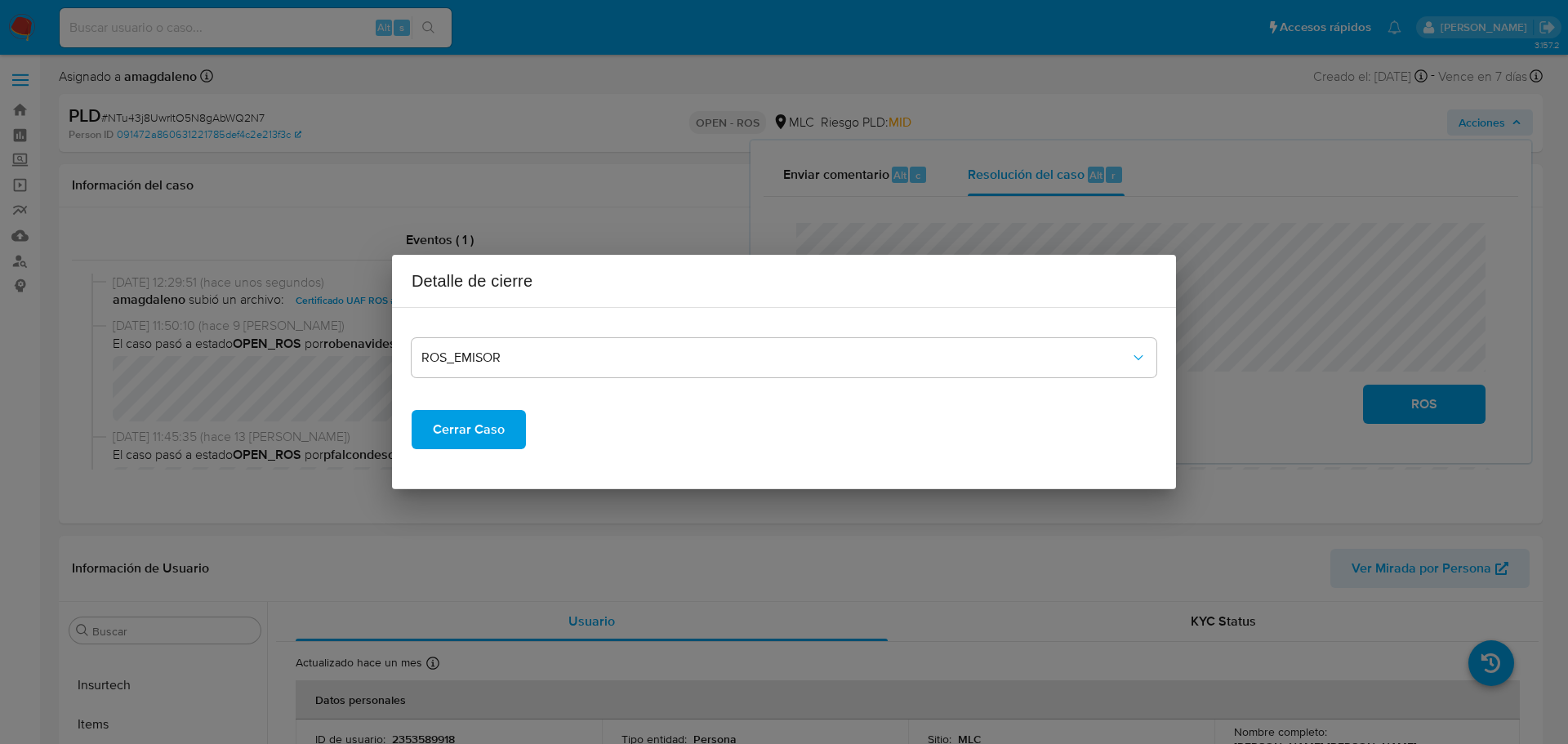
click at [466, 430] on span "Cerrar Caso" at bounding box center [468, 429] width 72 height 36
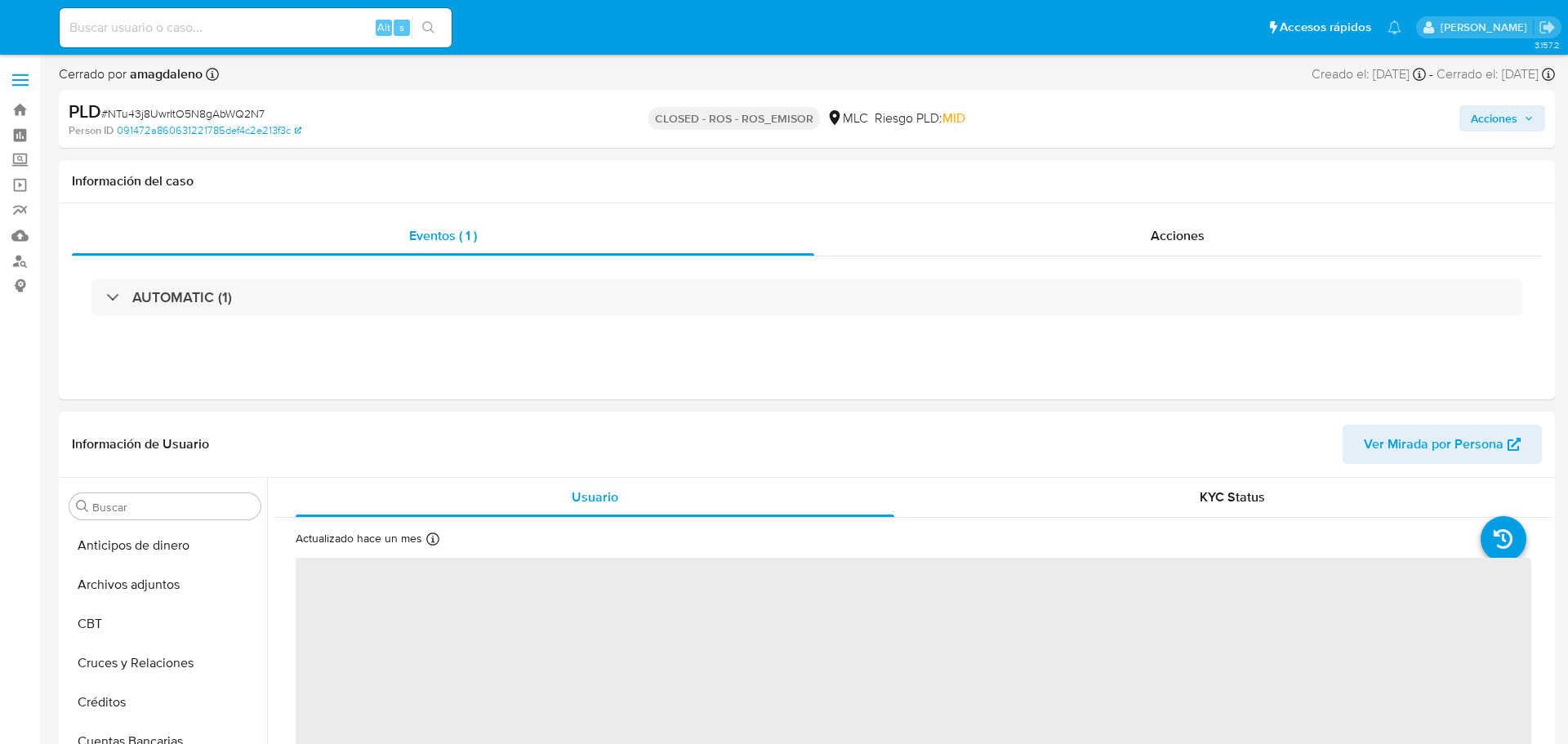
select select "10"
